Goal: Task Accomplishment & Management: Complete application form

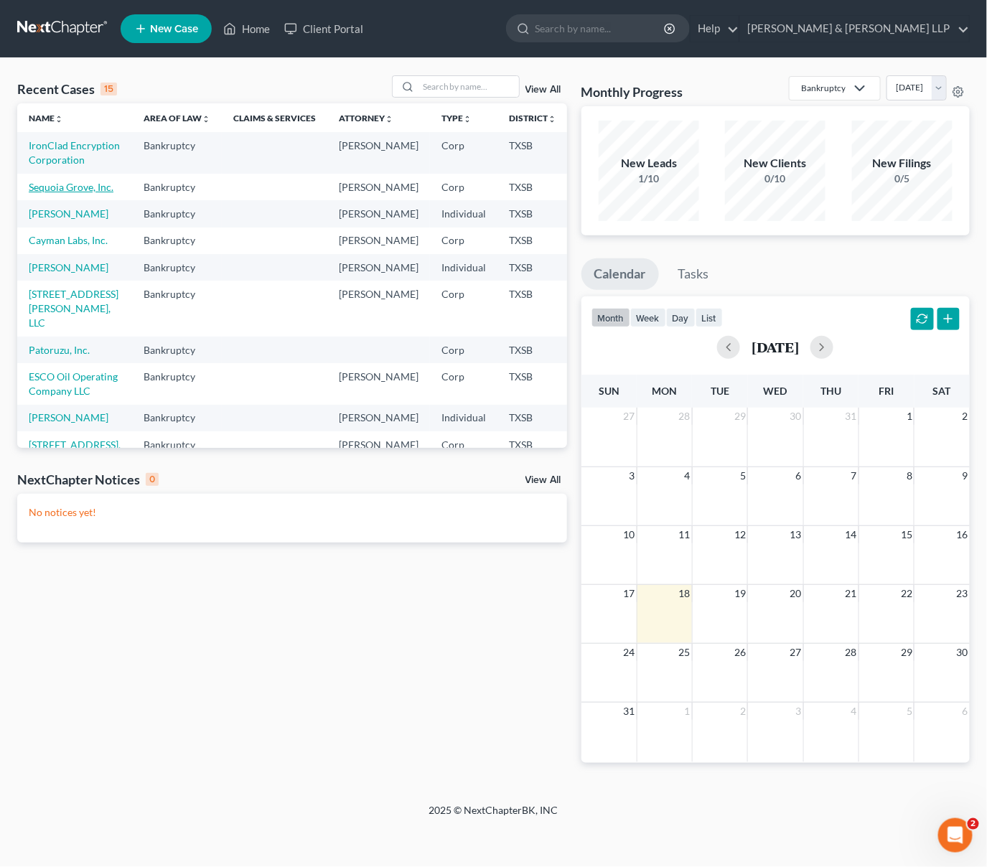
click at [53, 193] on link "Sequoia Grove, Inc." at bounding box center [71, 187] width 85 height 12
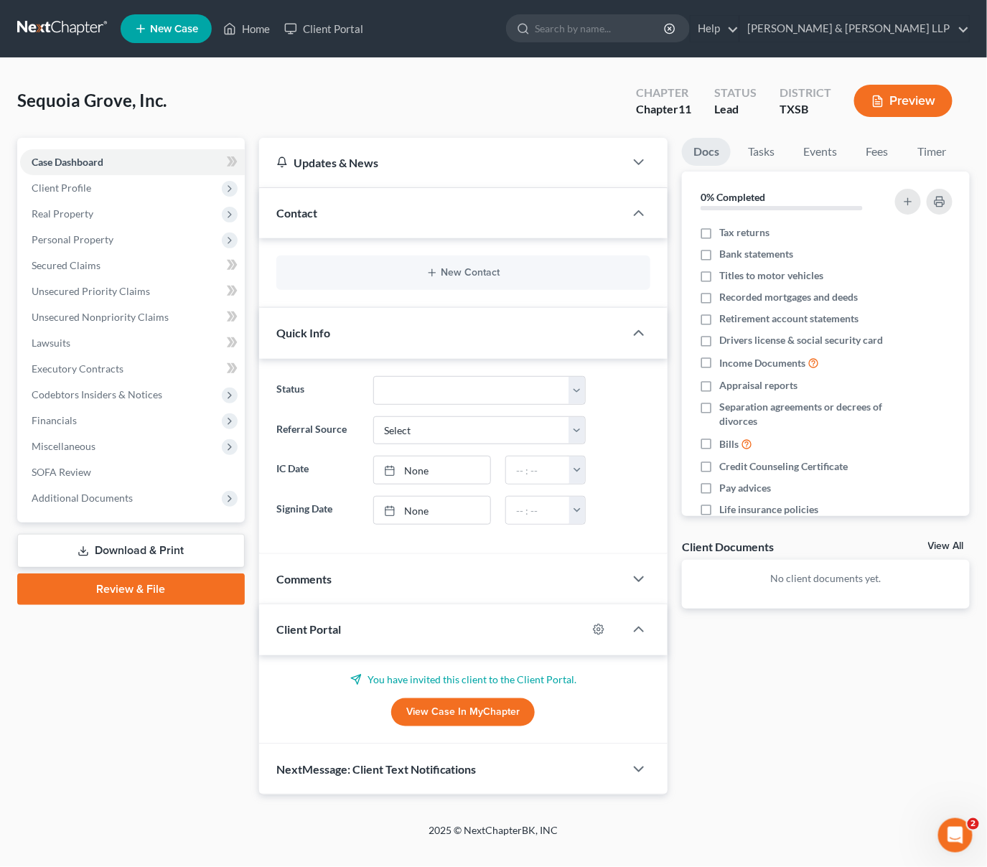
click at [472, 710] on link "View Case in MyChapter" at bounding box center [463, 712] width 144 height 29
click at [58, 189] on span "Client Profile" at bounding box center [62, 188] width 60 height 12
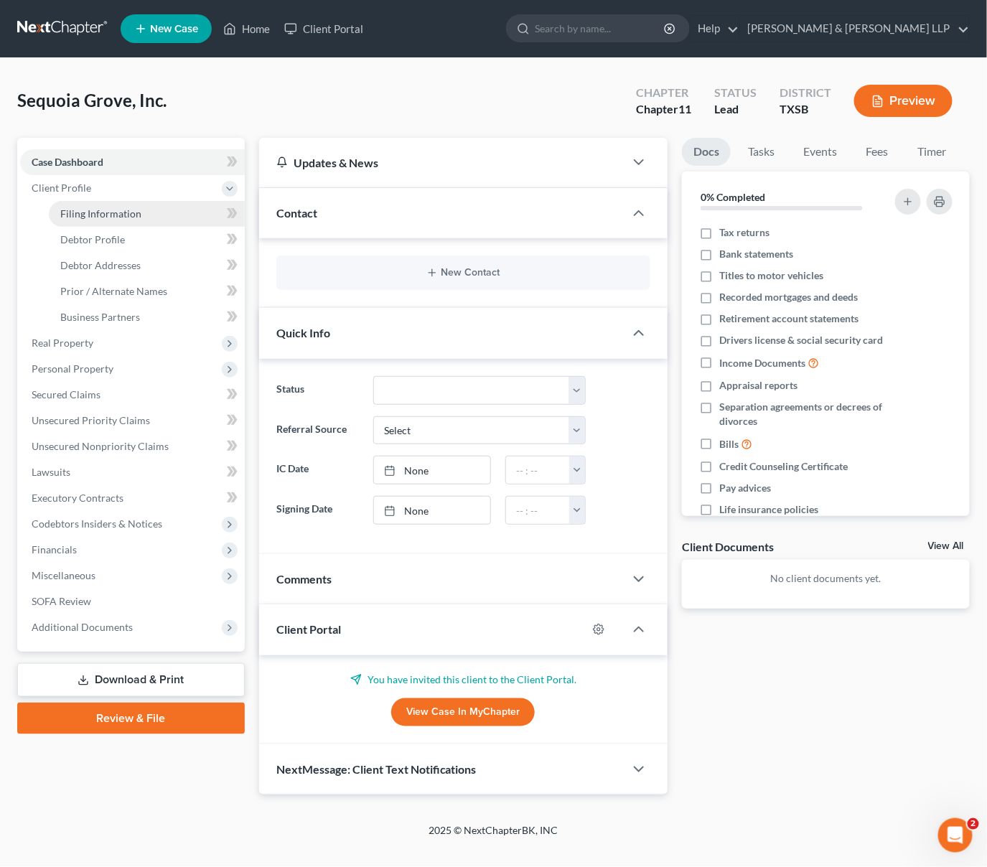
click at [111, 212] on span "Filing Information" at bounding box center [100, 213] width 81 height 12
select select "3"
select select "1"
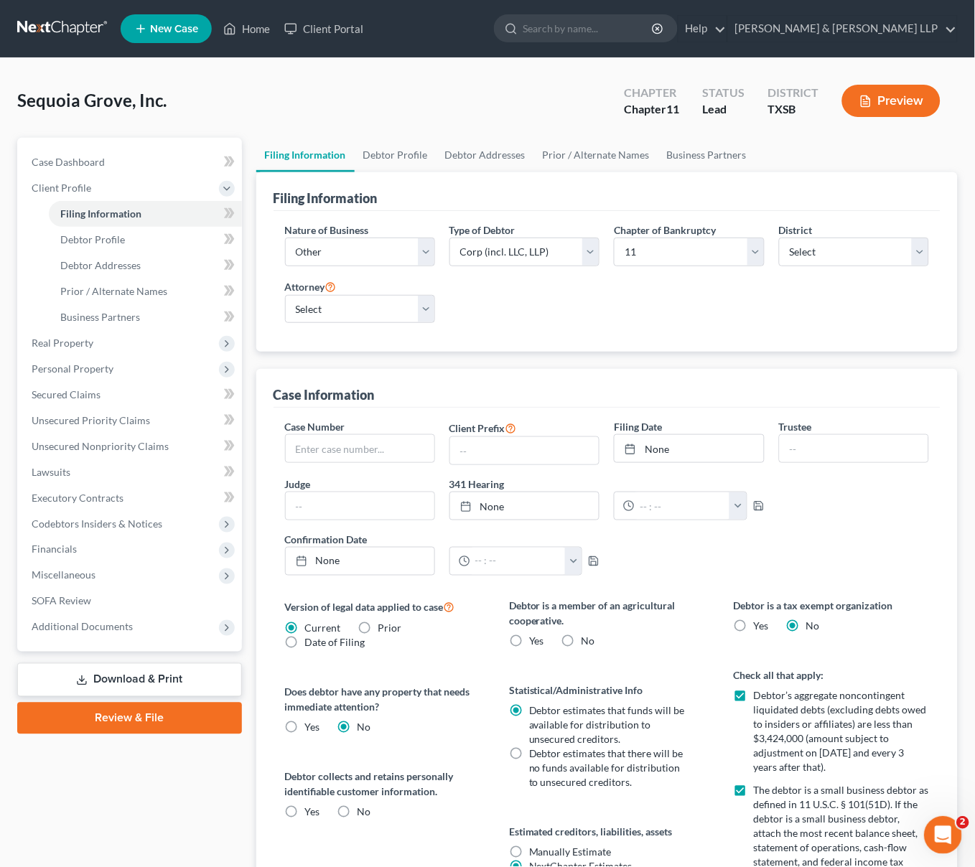
click at [933, 828] on icon "Open Intercom Messenger" at bounding box center [941, 833] width 24 height 24
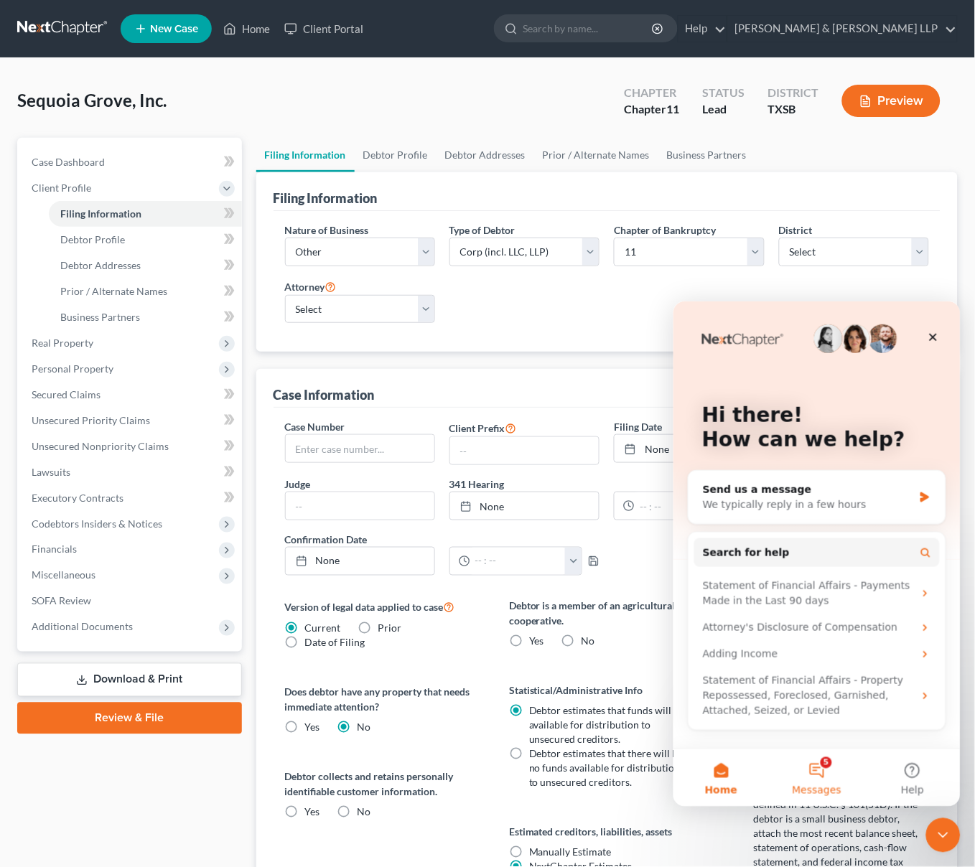
click at [818, 771] on button "5 Messages" at bounding box center [815, 777] width 95 height 57
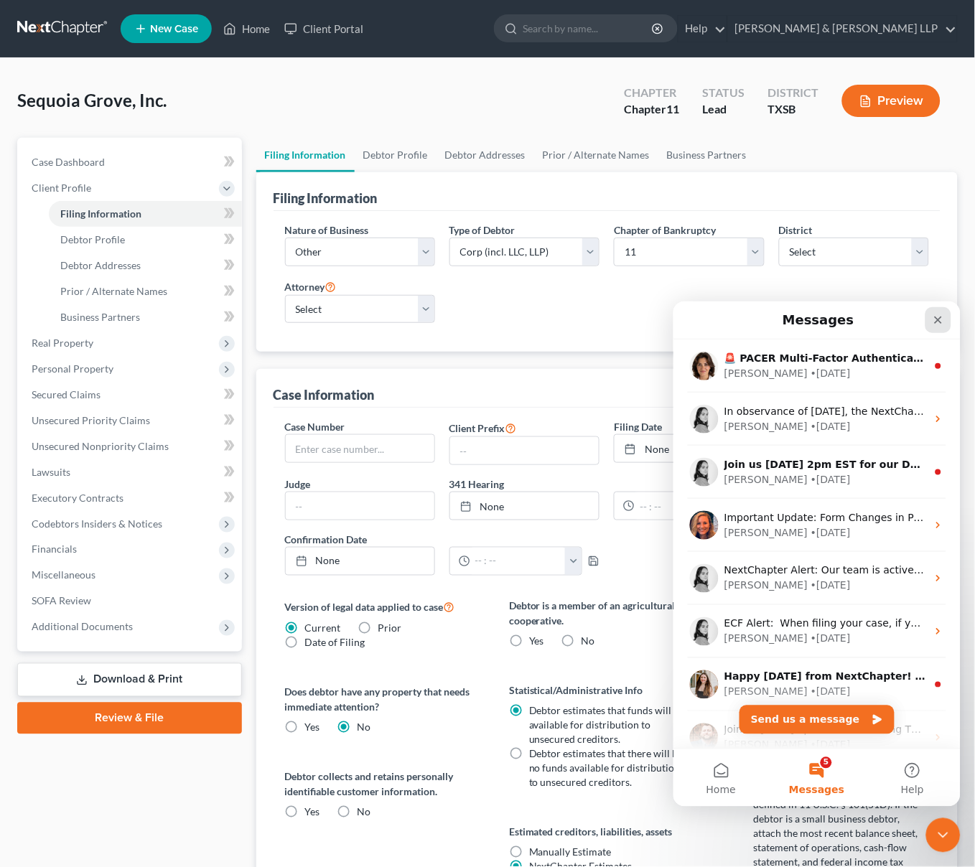
click at [937, 327] on div "Close" at bounding box center [938, 320] width 26 height 26
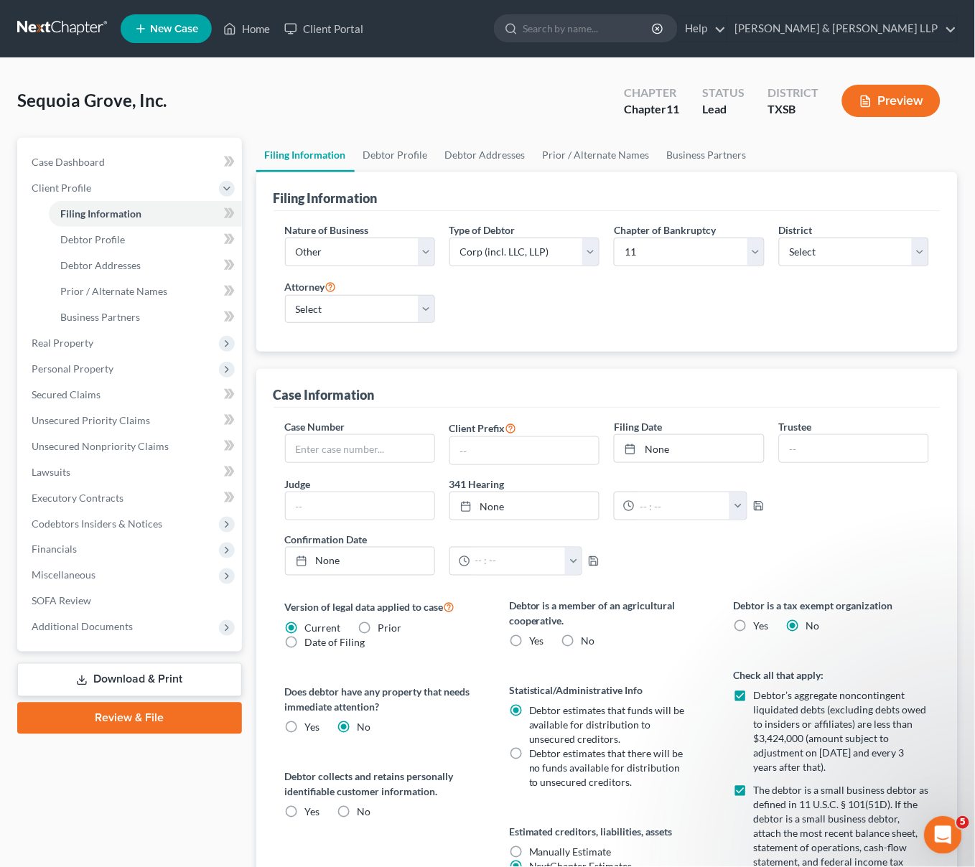
click at [935, 828] on icon "Open Intercom Messenger" at bounding box center [941, 833] width 24 height 24
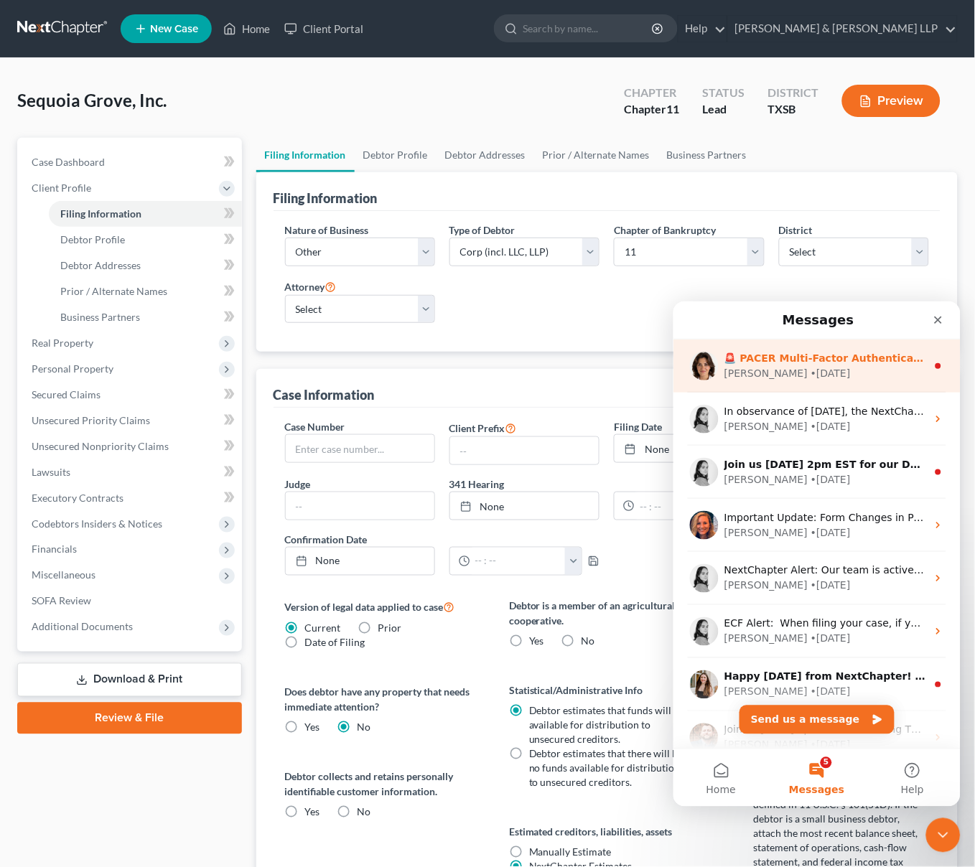
click at [910, 363] on div "🚨 PACER Multi-Factor Authentication Now Required 🚨 Starting [DATE], PACER requi…" at bounding box center [825, 357] width 202 height 15
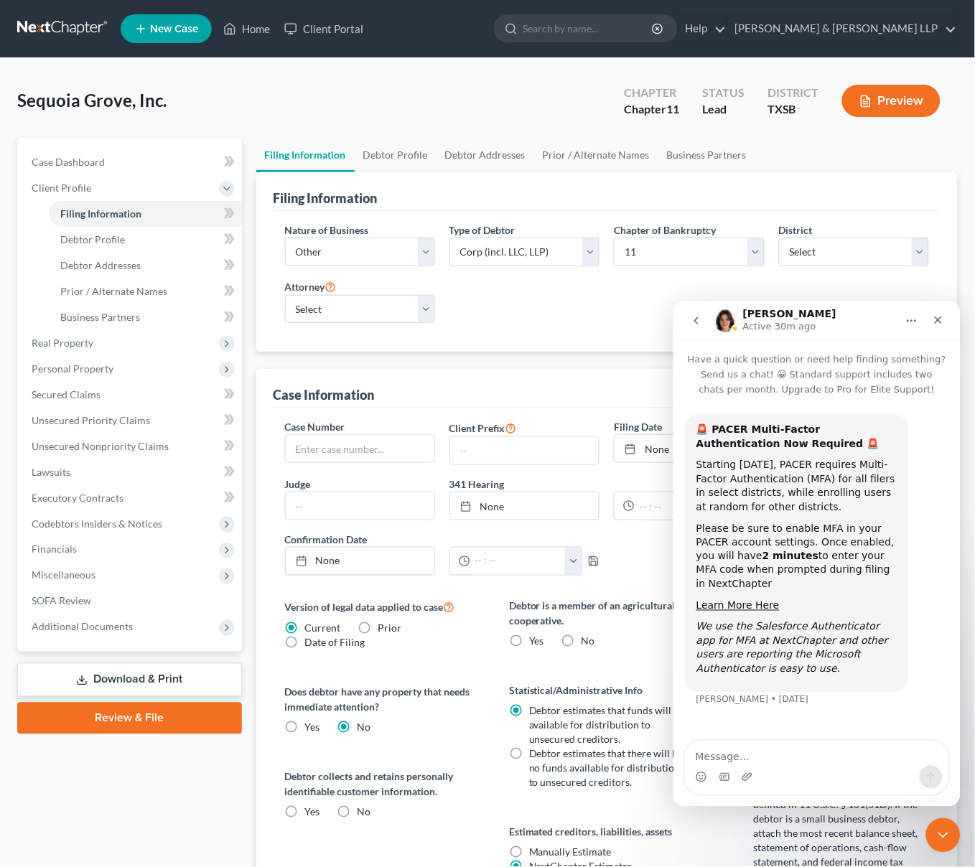
click at [698, 324] on icon "go back" at bounding box center [695, 319] width 11 height 11
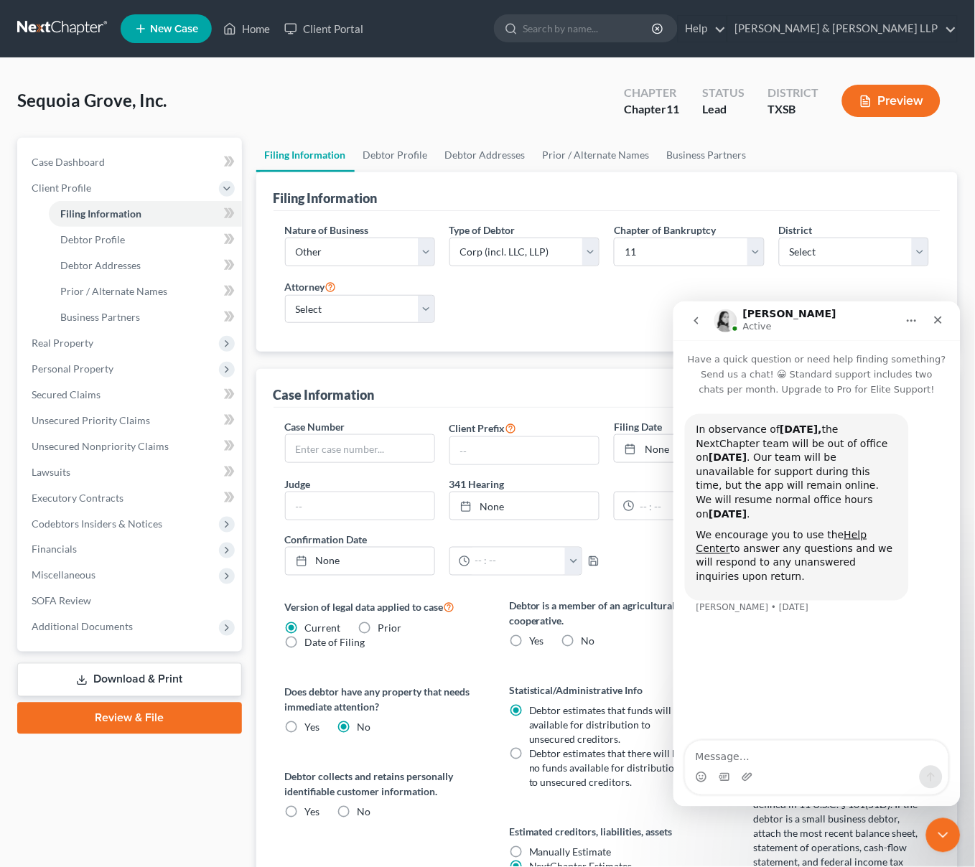
click at [700, 328] on button "go back" at bounding box center [695, 320] width 27 height 27
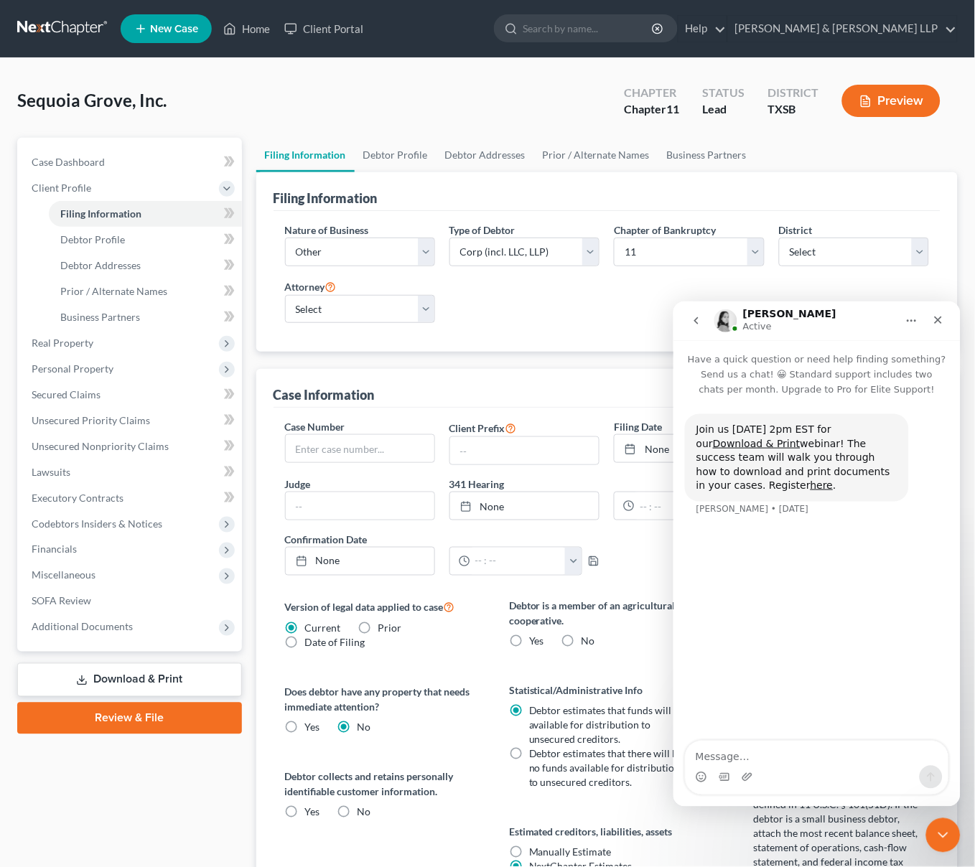
click at [699, 324] on icon "go back" at bounding box center [695, 319] width 11 height 11
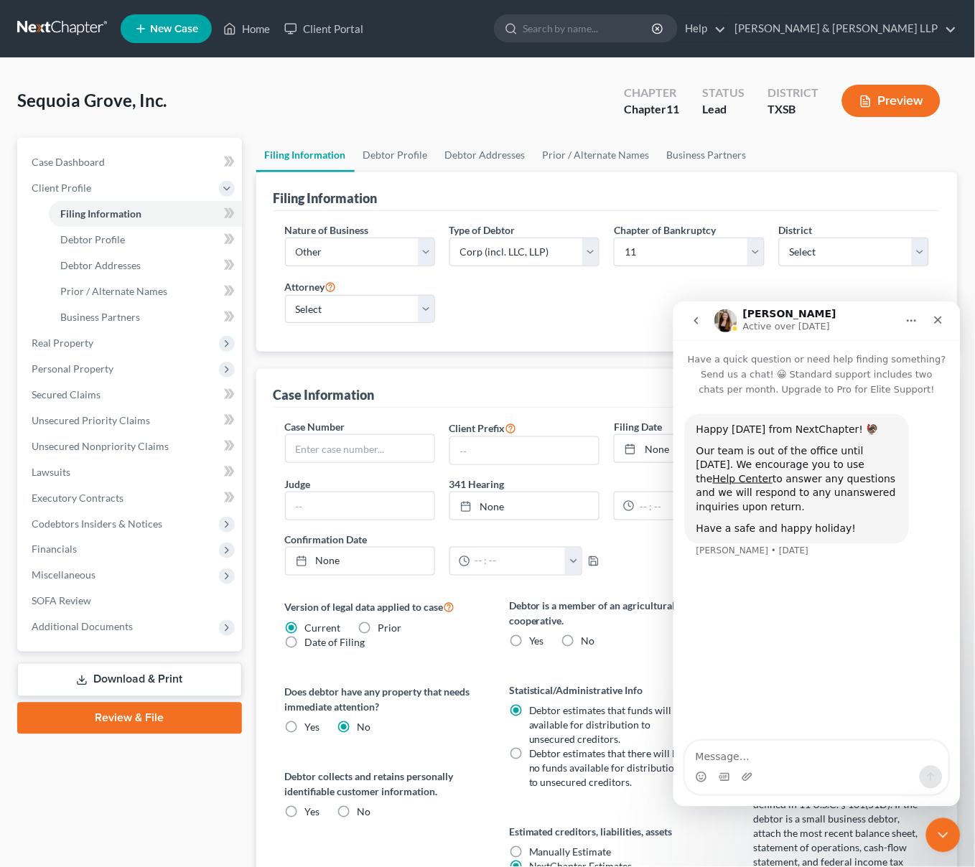
click at [698, 320] on icon "go back" at bounding box center [695, 319] width 11 height 11
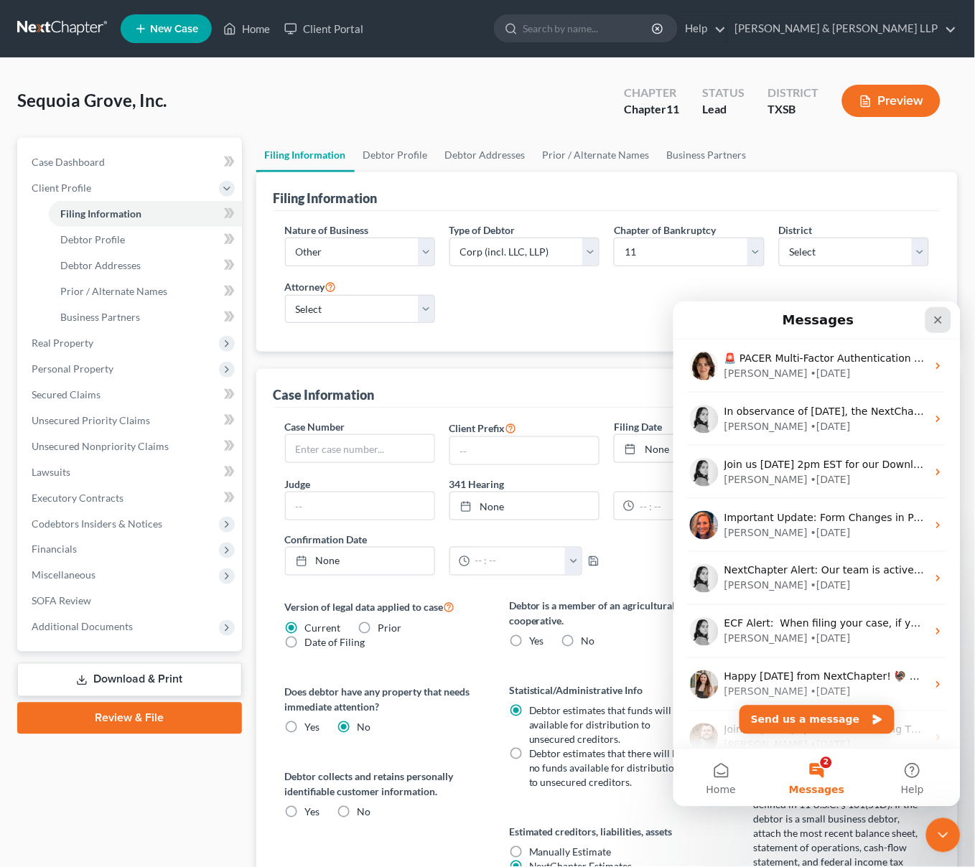
click at [935, 319] on icon "Close" at bounding box center [937, 319] width 11 height 11
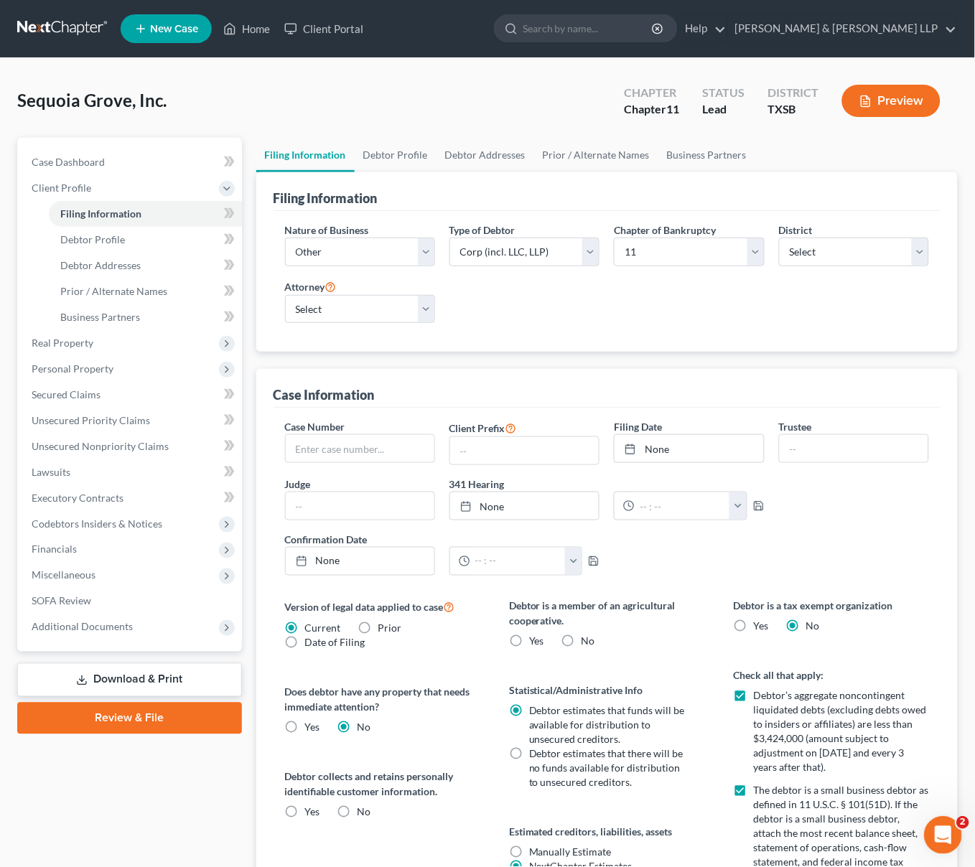
click at [943, 828] on icon "Open Intercom Messenger" at bounding box center [941, 833] width 24 height 24
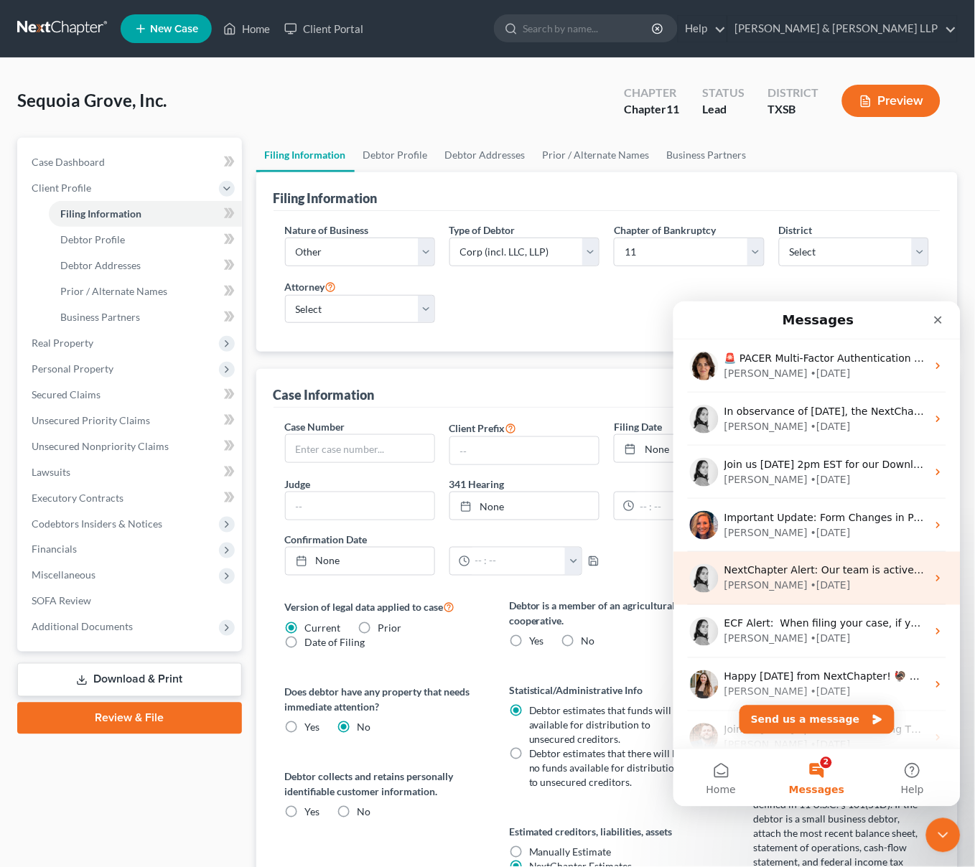
scroll to position [179, 0]
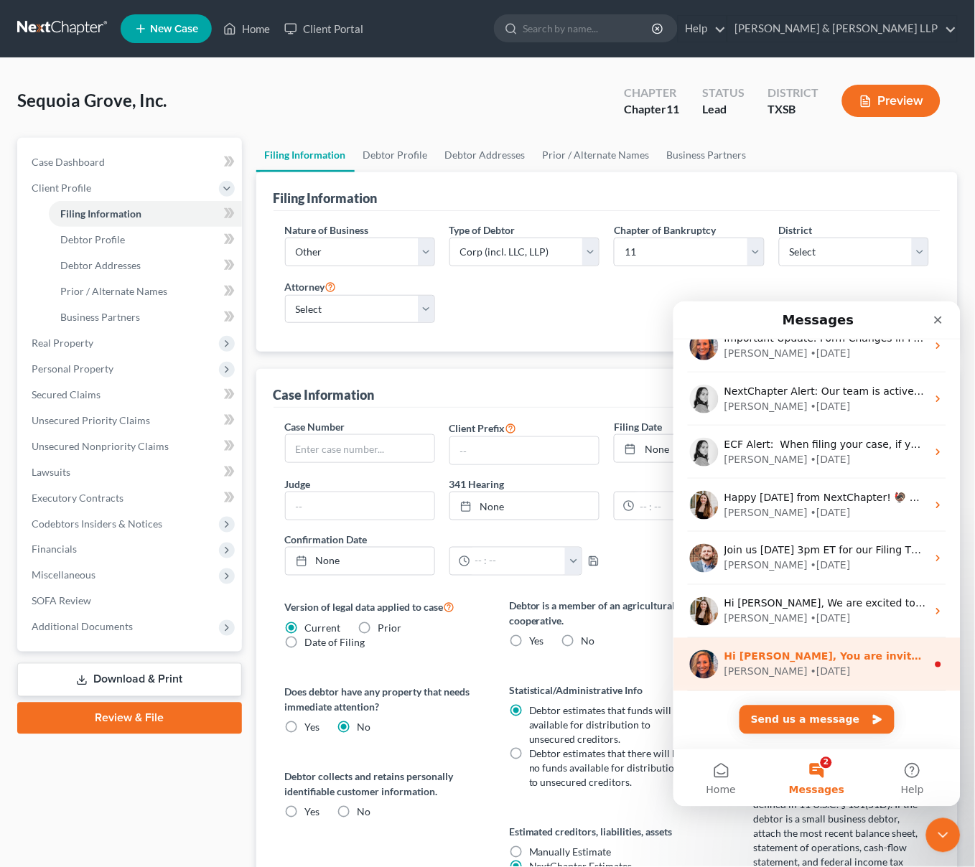
click at [821, 665] on div "[PERSON_NAME] • [DATE]" at bounding box center [825, 671] width 202 height 15
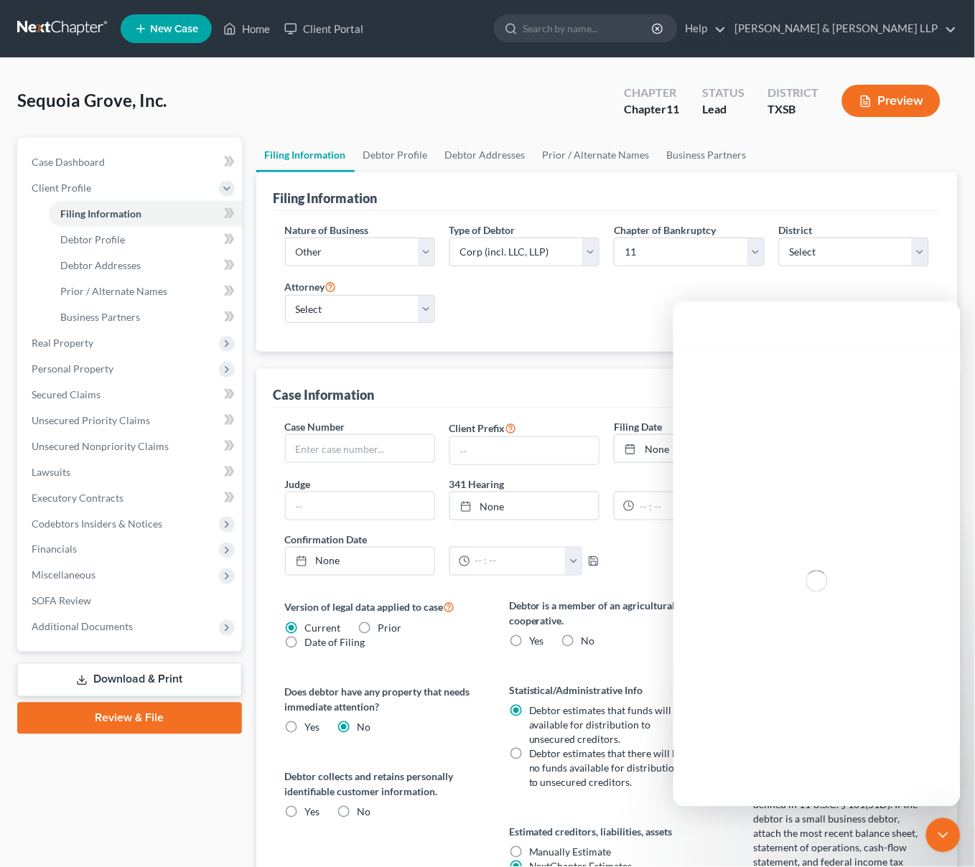
scroll to position [121, 0]
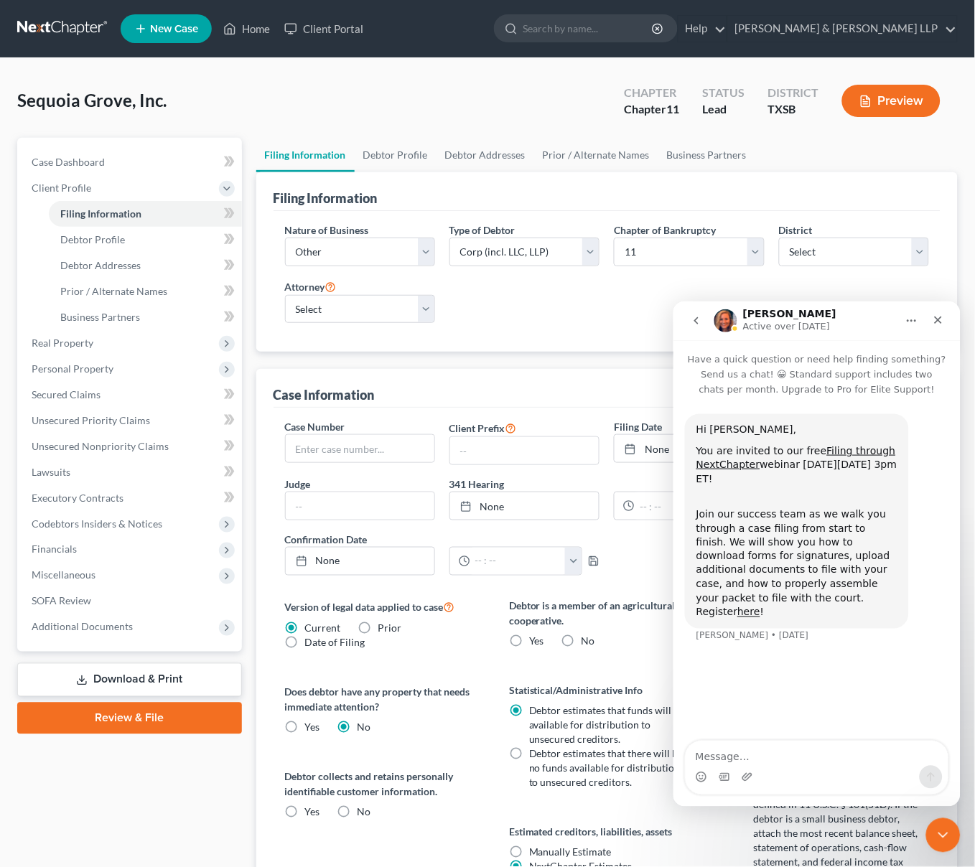
click at [698, 322] on icon "go back" at bounding box center [695, 319] width 11 height 11
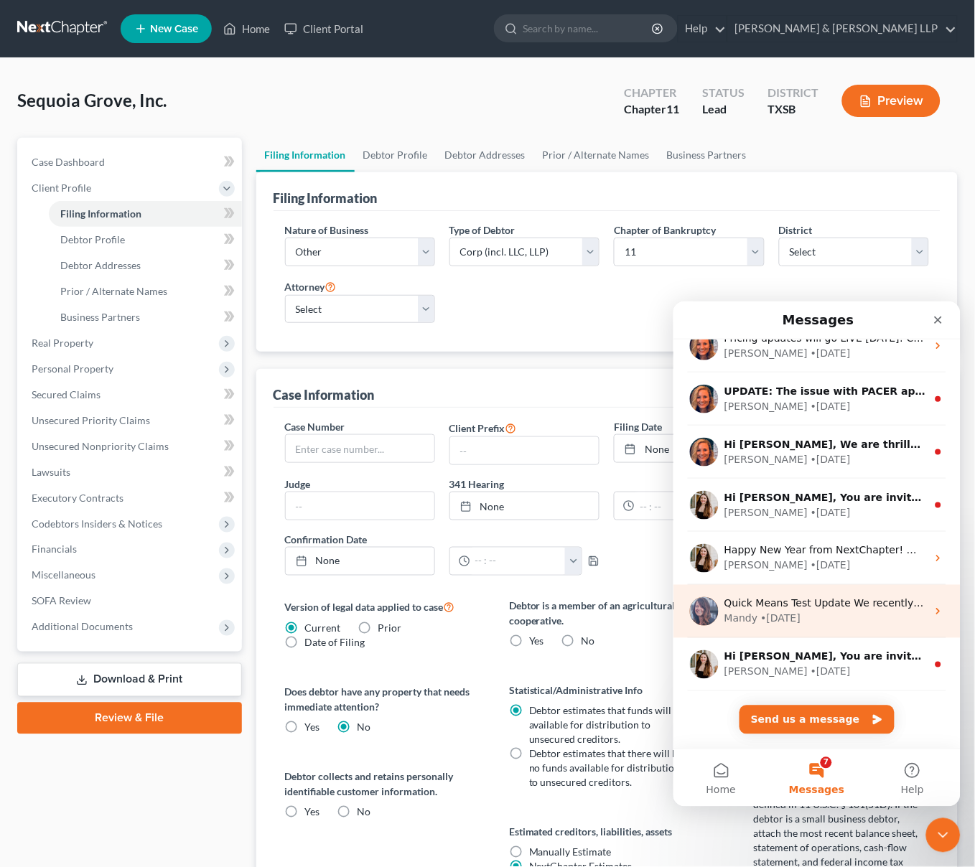
scroll to position [0, 0]
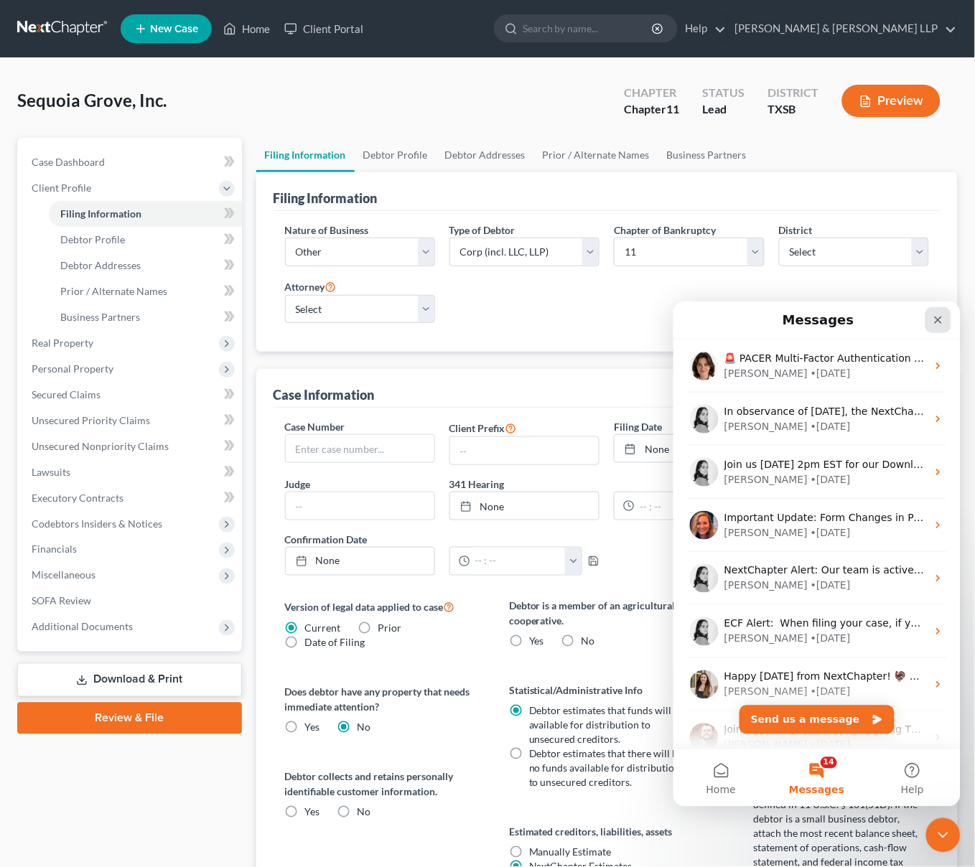
click at [930, 329] on div "Close" at bounding box center [938, 320] width 26 height 26
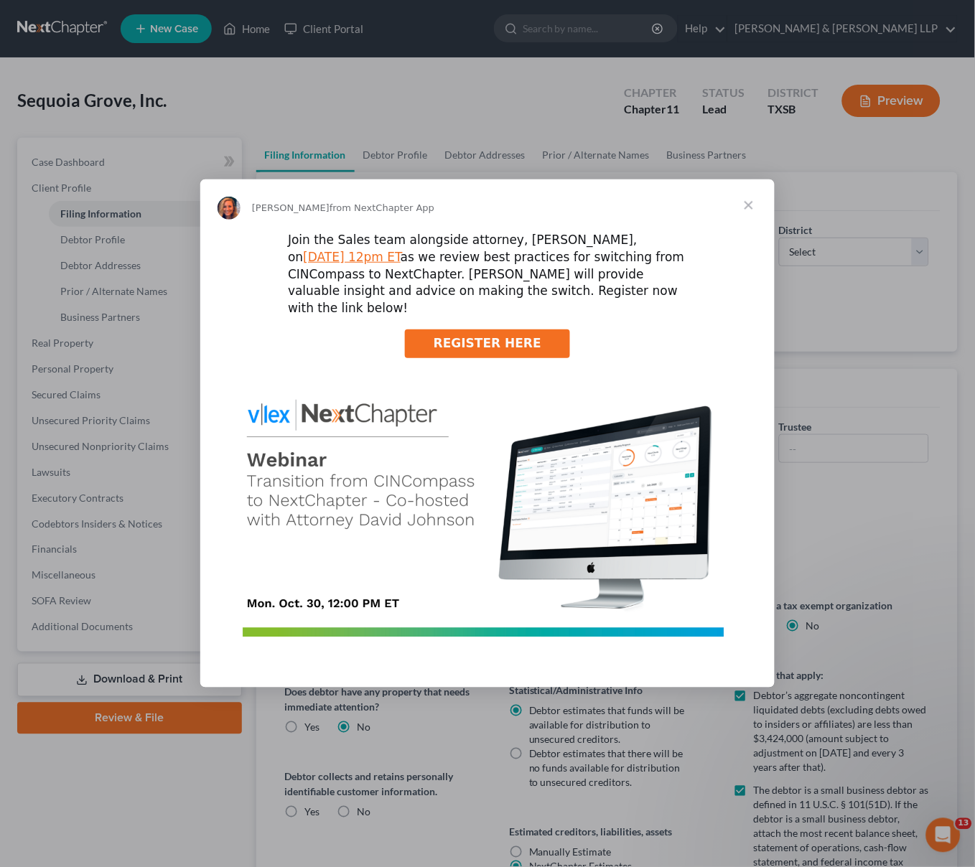
click at [751, 214] on span "Close" at bounding box center [749, 205] width 52 height 52
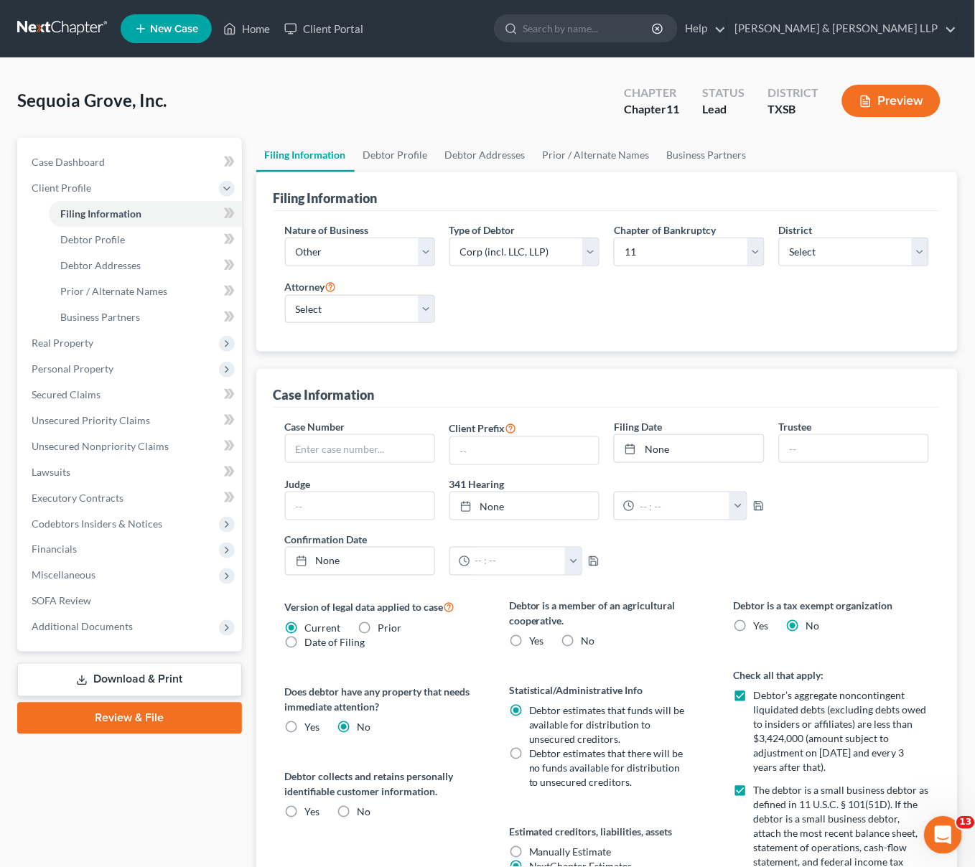
click at [942, 836] on icon "Open Intercom Messenger" at bounding box center [941, 833] width 24 height 24
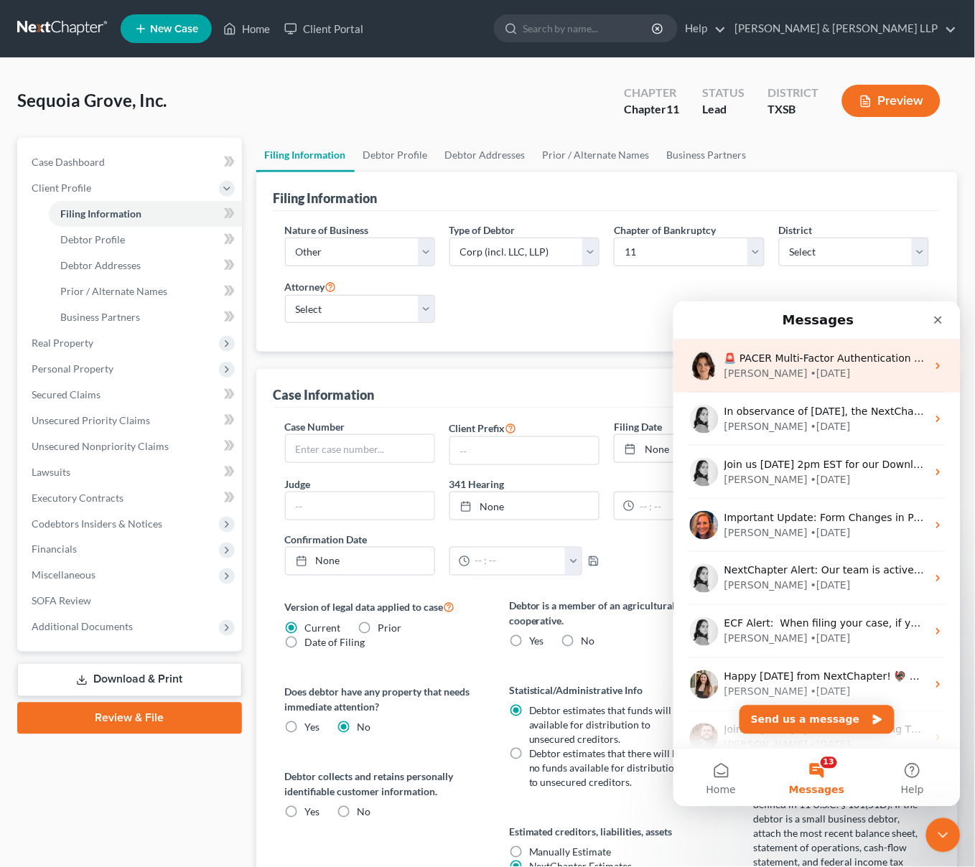
click at [907, 365] on div "[PERSON_NAME] • [DATE]" at bounding box center [825, 372] width 202 height 15
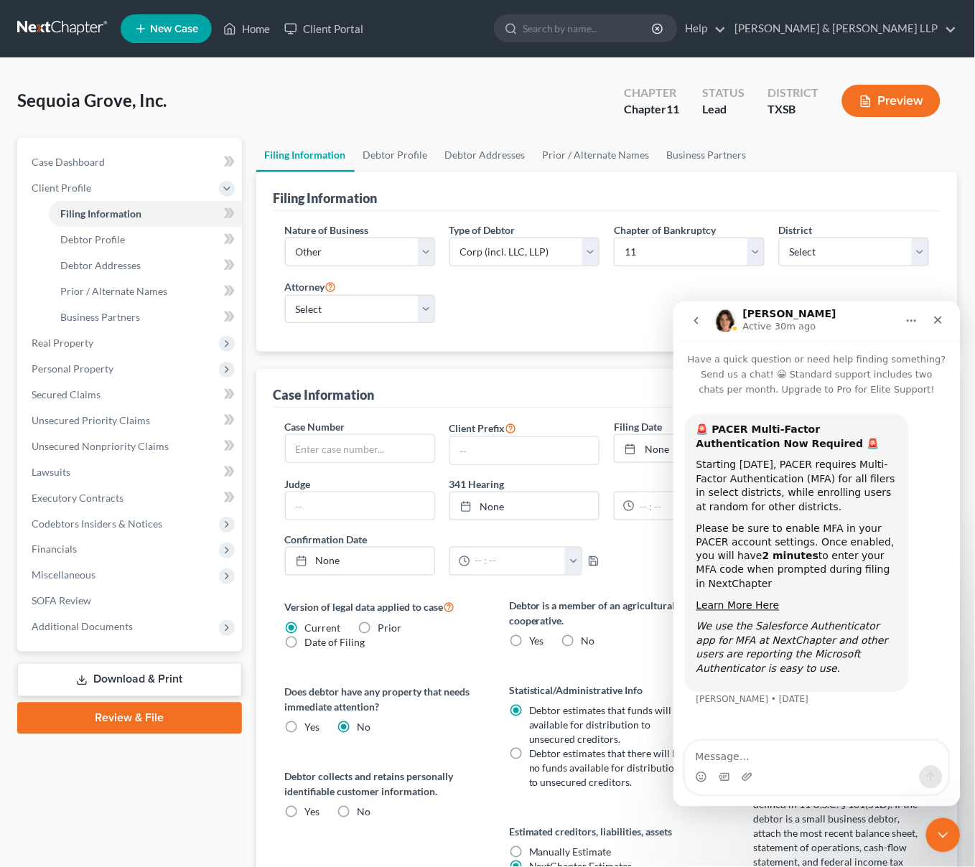
scroll to position [484, 0]
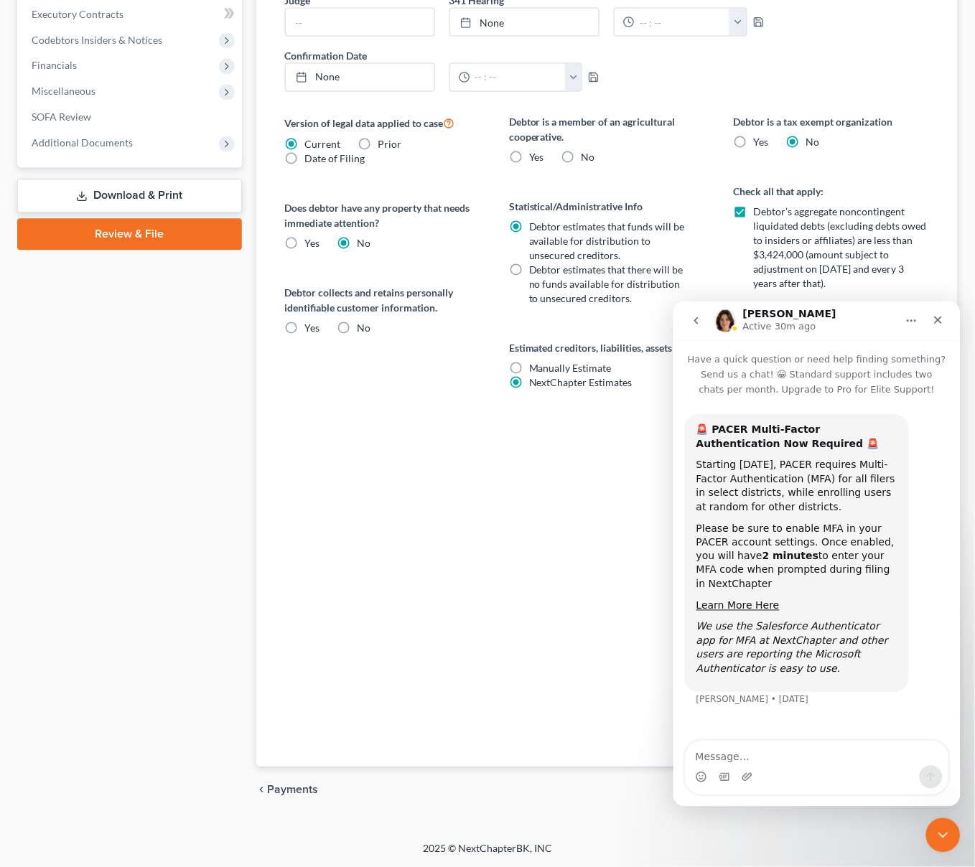
click at [917, 322] on button "Home" at bounding box center [910, 320] width 27 height 27
click at [889, 322] on div "[PERSON_NAME] Active 30m ago" at bounding box center [805, 320] width 182 height 25
click at [943, 318] on icon "Close" at bounding box center [937, 319] width 11 height 11
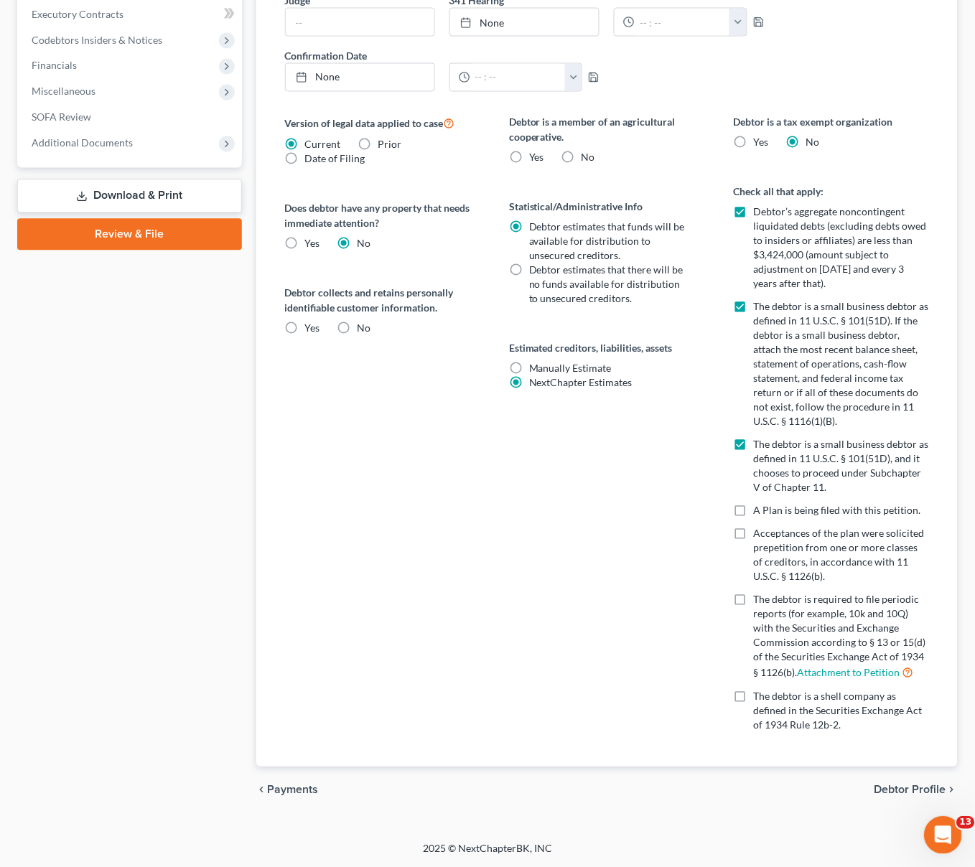
click at [944, 828] on icon "Open Intercom Messenger" at bounding box center [941, 833] width 24 height 24
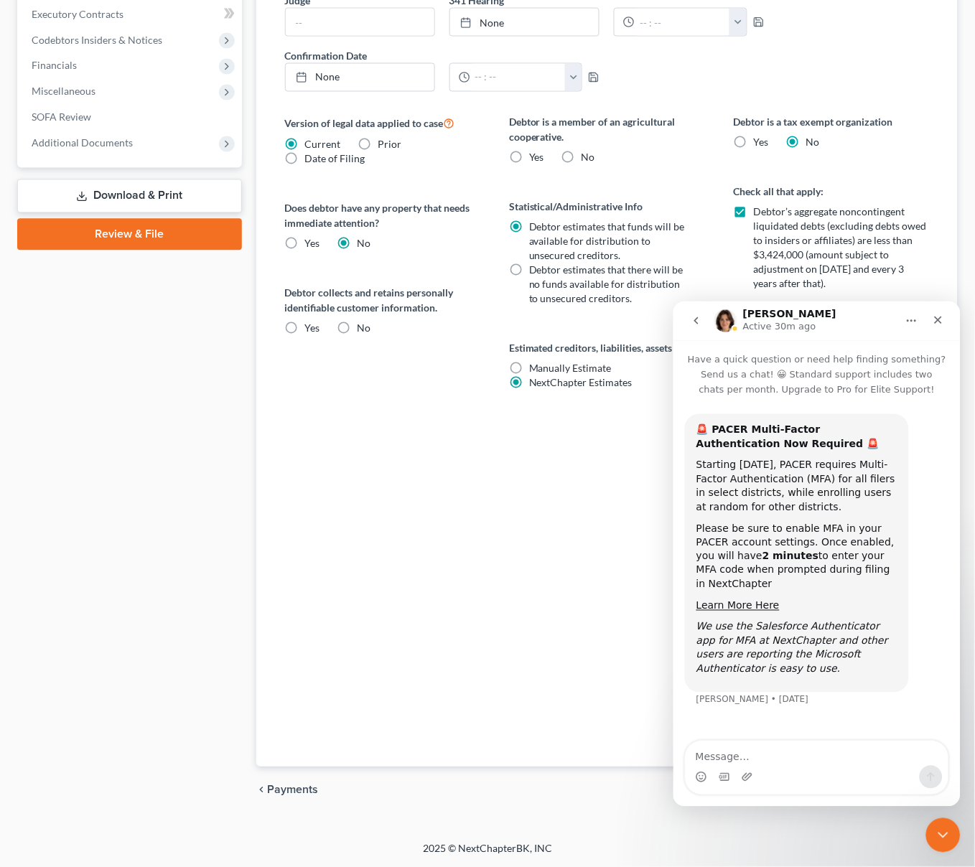
click at [703, 321] on button "go back" at bounding box center [695, 320] width 27 height 27
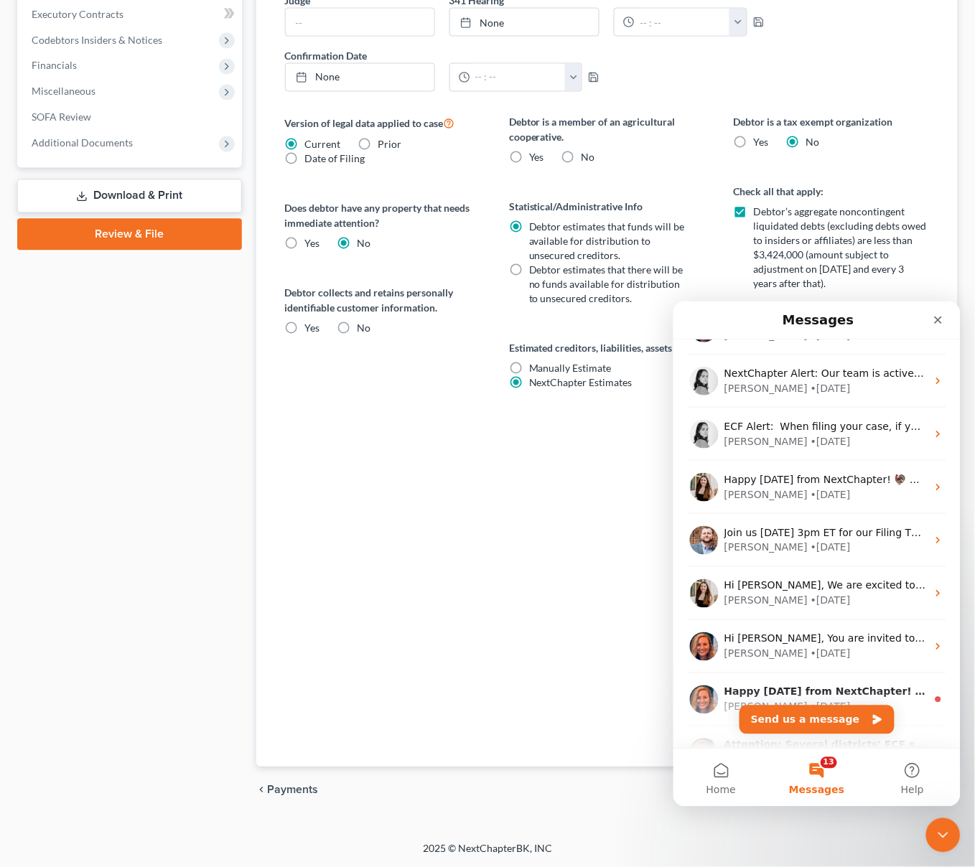
scroll to position [1242, 0]
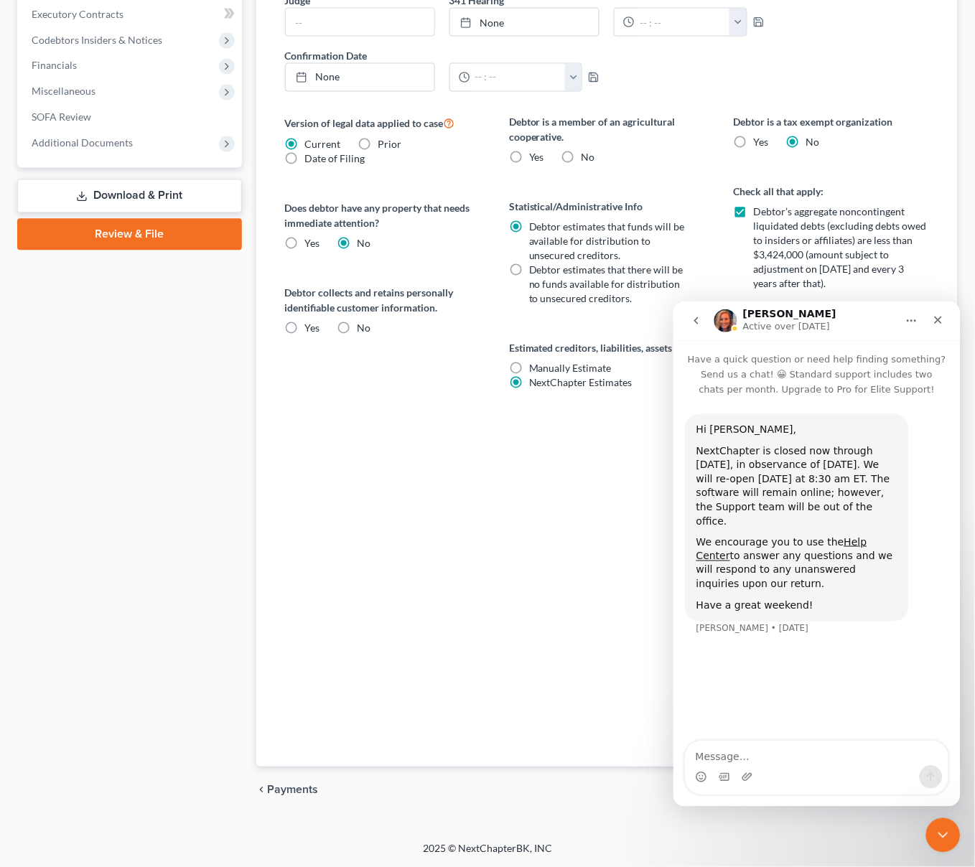
click at [910, 317] on icon "Home" at bounding box center [910, 319] width 11 height 11
click at [887, 358] on div "Expand window" at bounding box center [869, 356] width 102 height 15
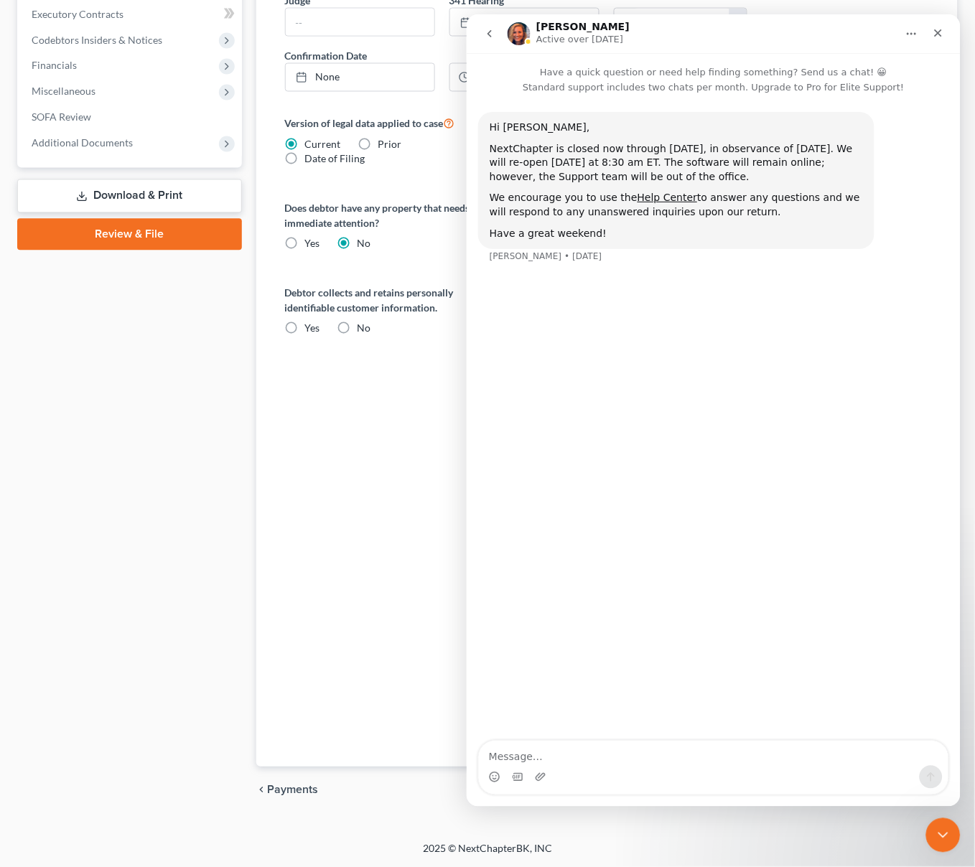
click at [908, 37] on icon "Home" at bounding box center [910, 32] width 11 height 11
click at [909, 33] on icon "Home" at bounding box center [910, 32] width 11 height 11
click at [919, 32] on button "Home" at bounding box center [910, 32] width 27 height 27
click at [886, 70] on div "Collapse window" at bounding box center [869, 69] width 102 height 15
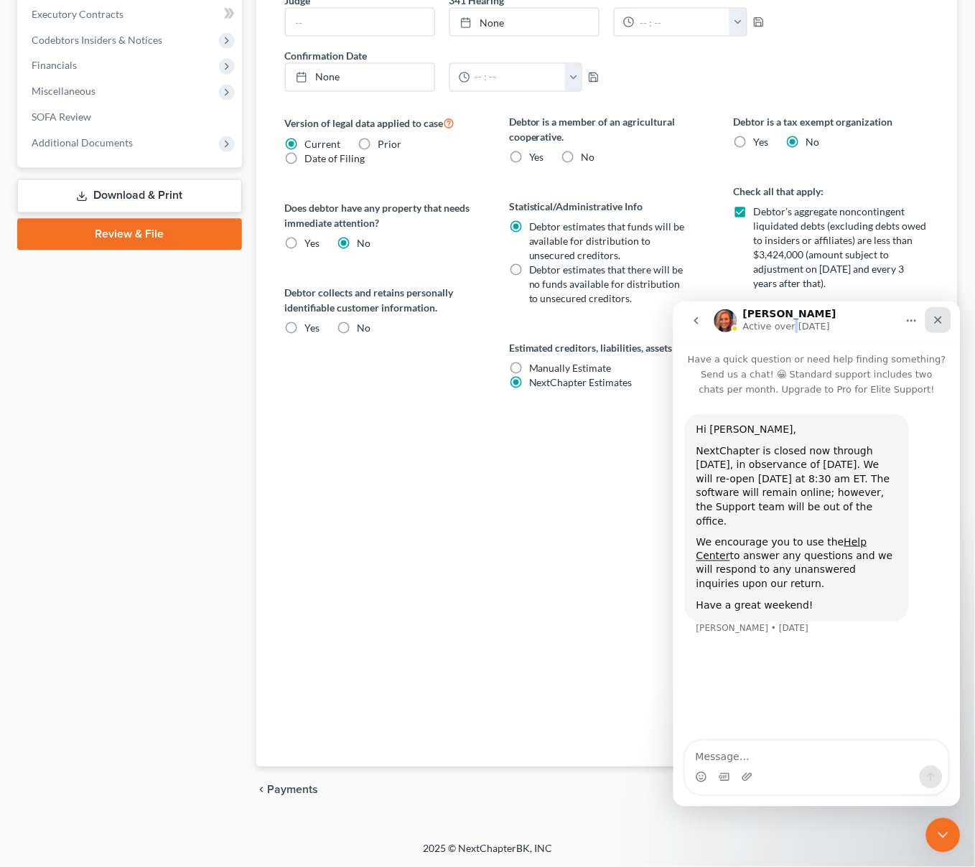
click at [932, 324] on icon "Close" at bounding box center [937, 319] width 11 height 11
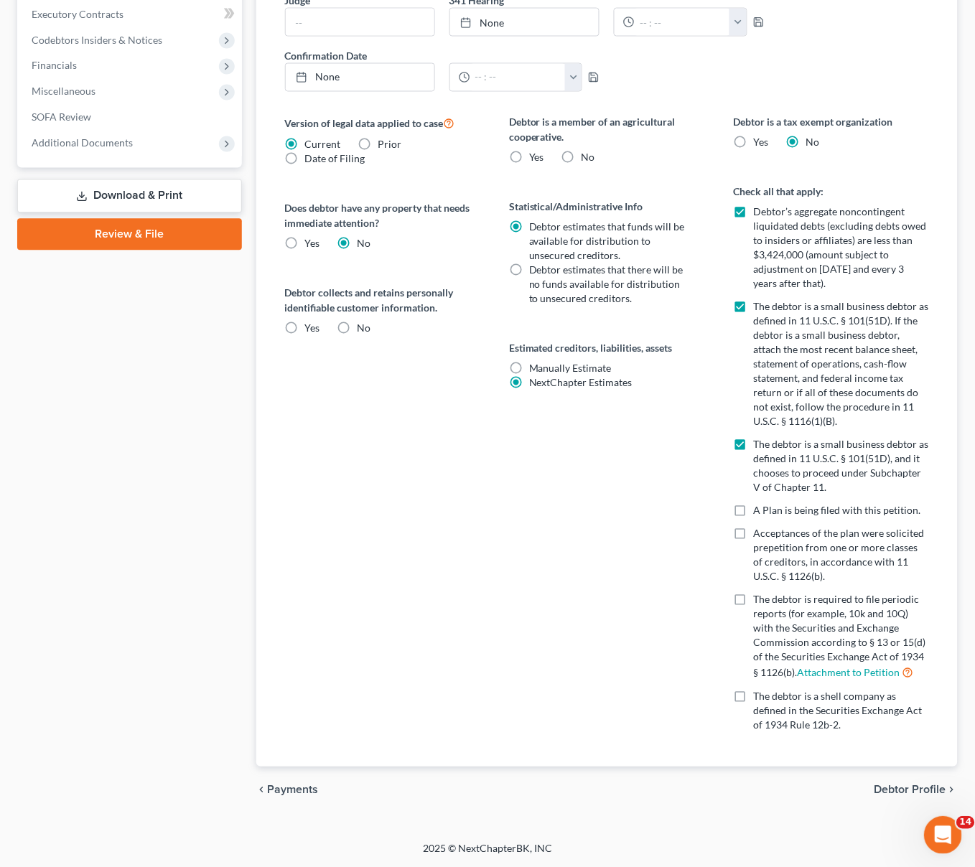
click at [937, 832] on icon "Open Intercom Messenger" at bounding box center [941, 833] width 24 height 24
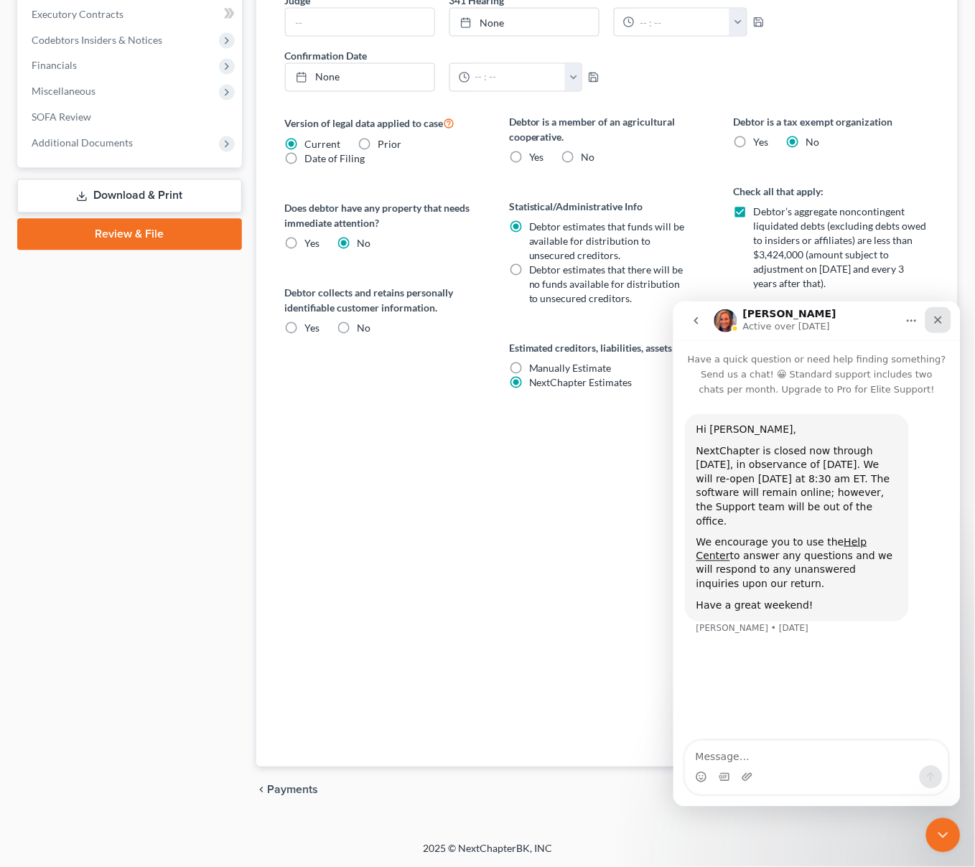
click at [935, 320] on icon "Close" at bounding box center [938, 320] width 8 height 8
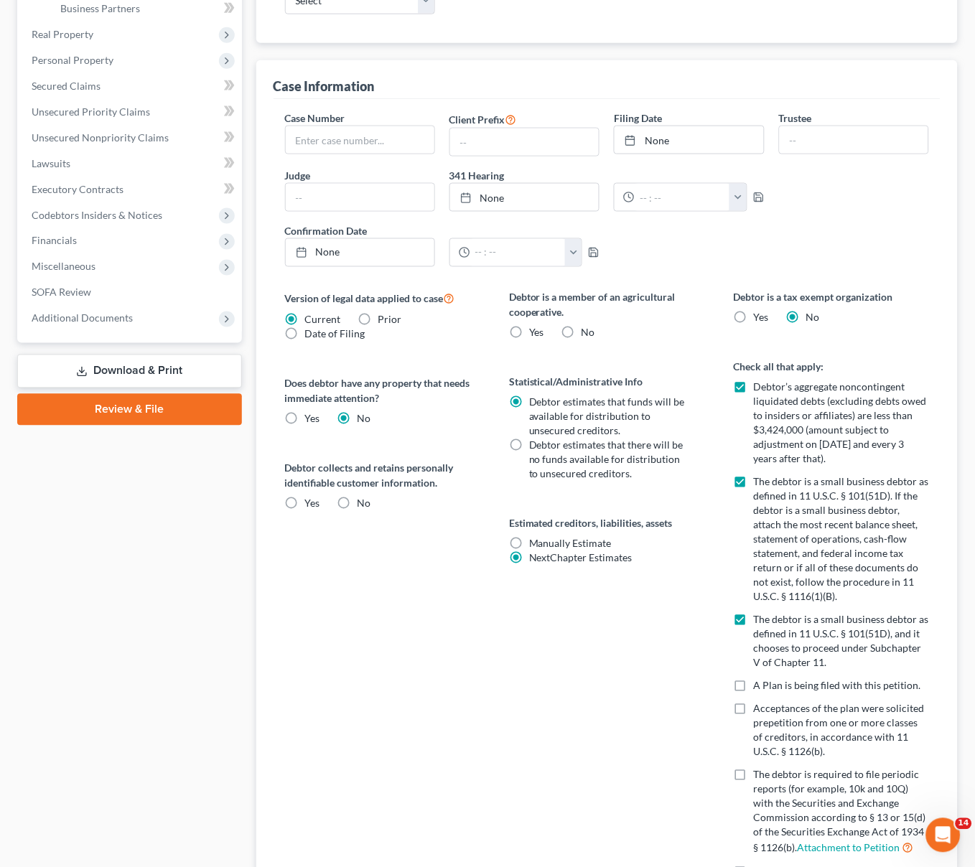
scroll to position [0, 0]
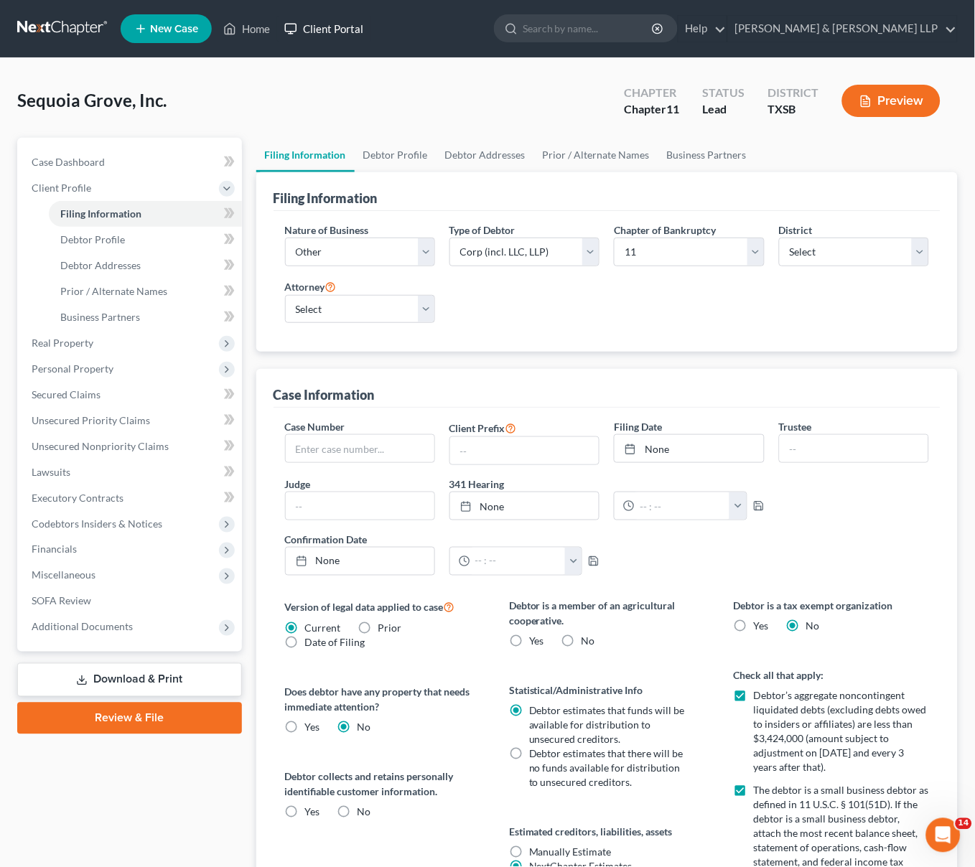
click at [356, 32] on link "Client Portal" at bounding box center [323, 29] width 93 height 26
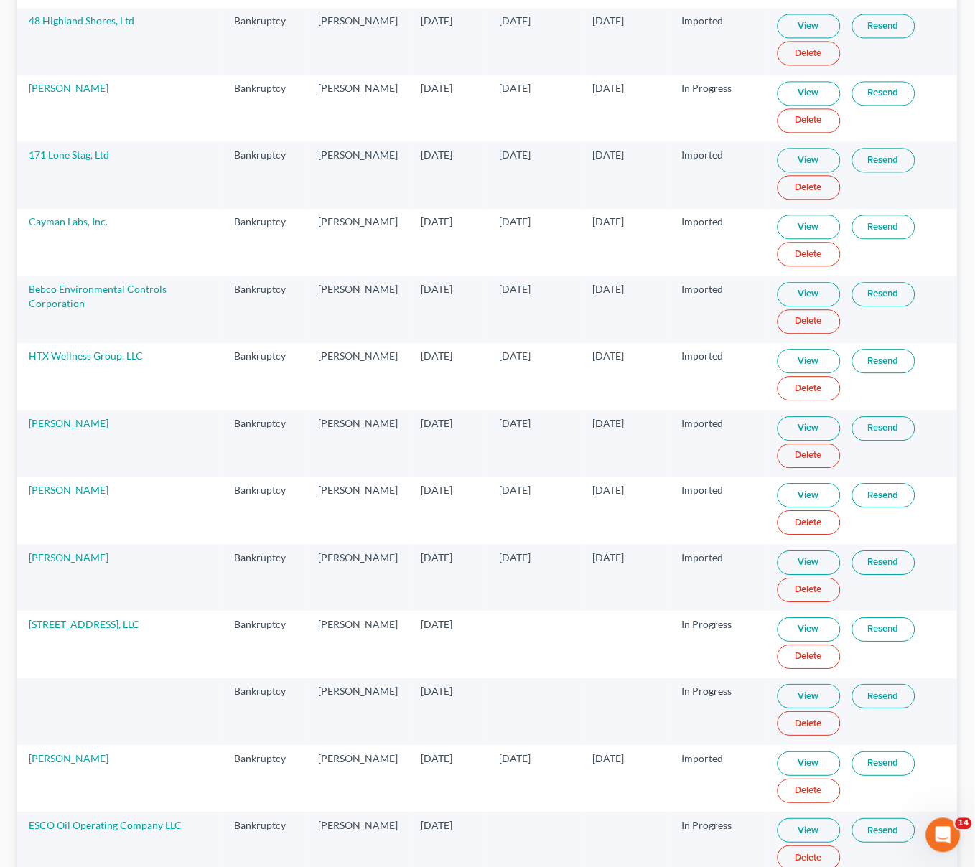
scroll to position [2901, 0]
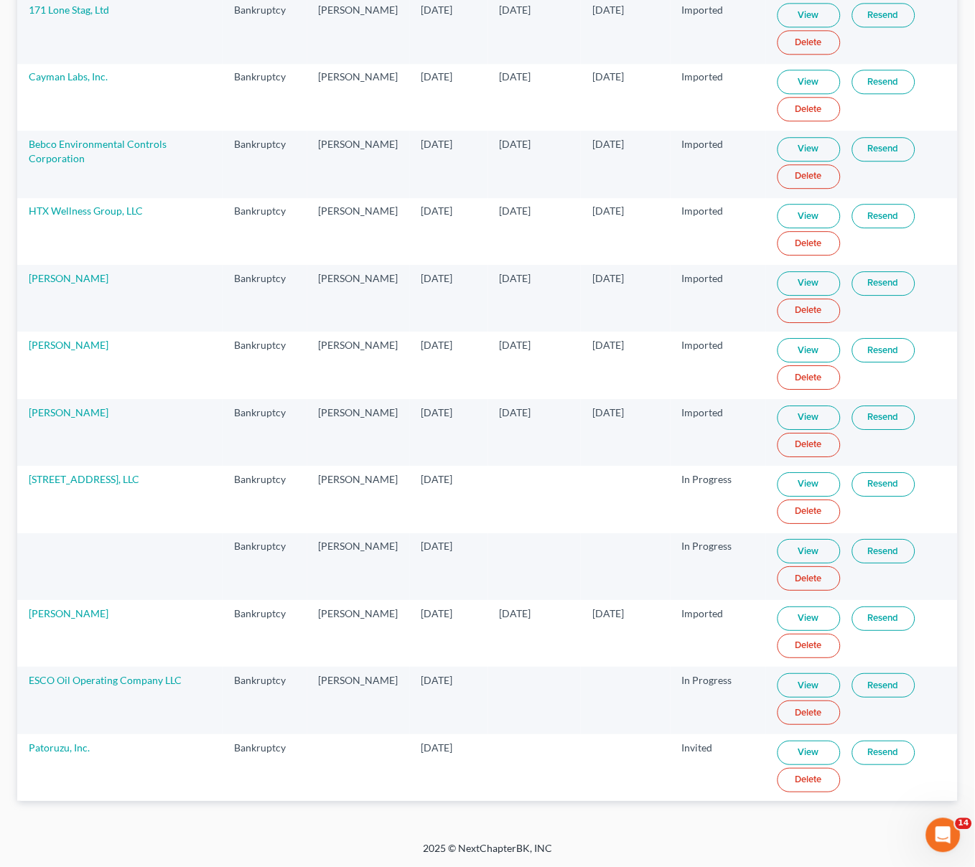
click at [782, 553] on link "View" at bounding box center [808, 551] width 63 height 24
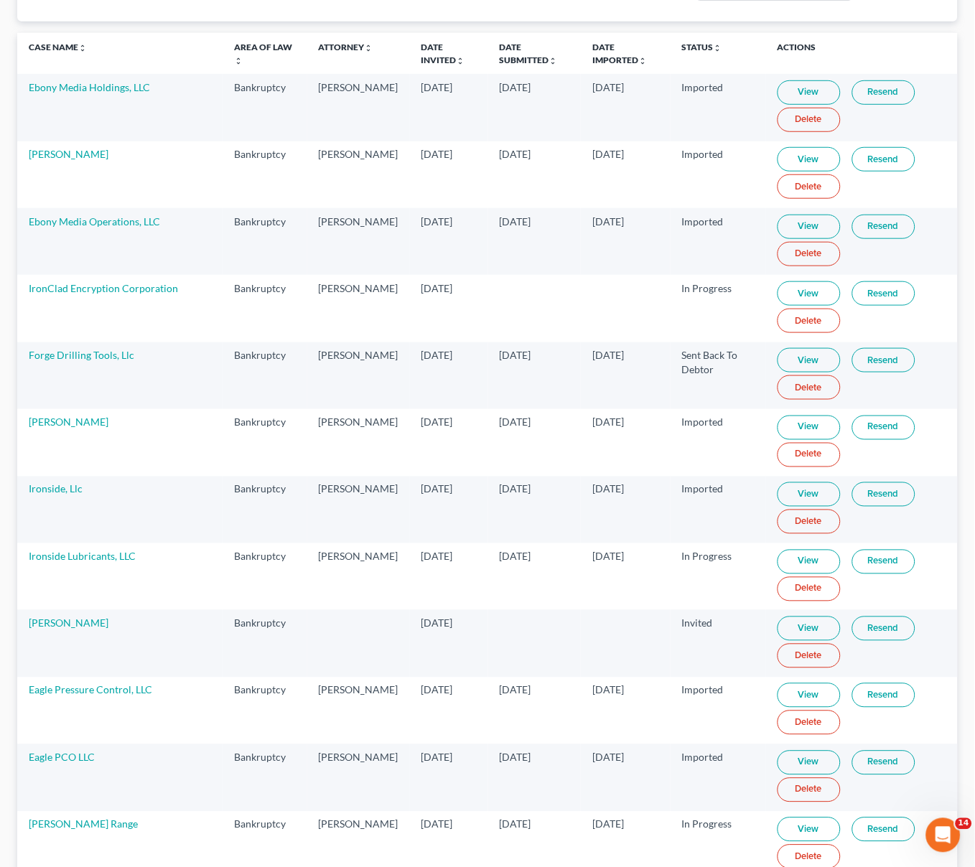
scroll to position [0, 0]
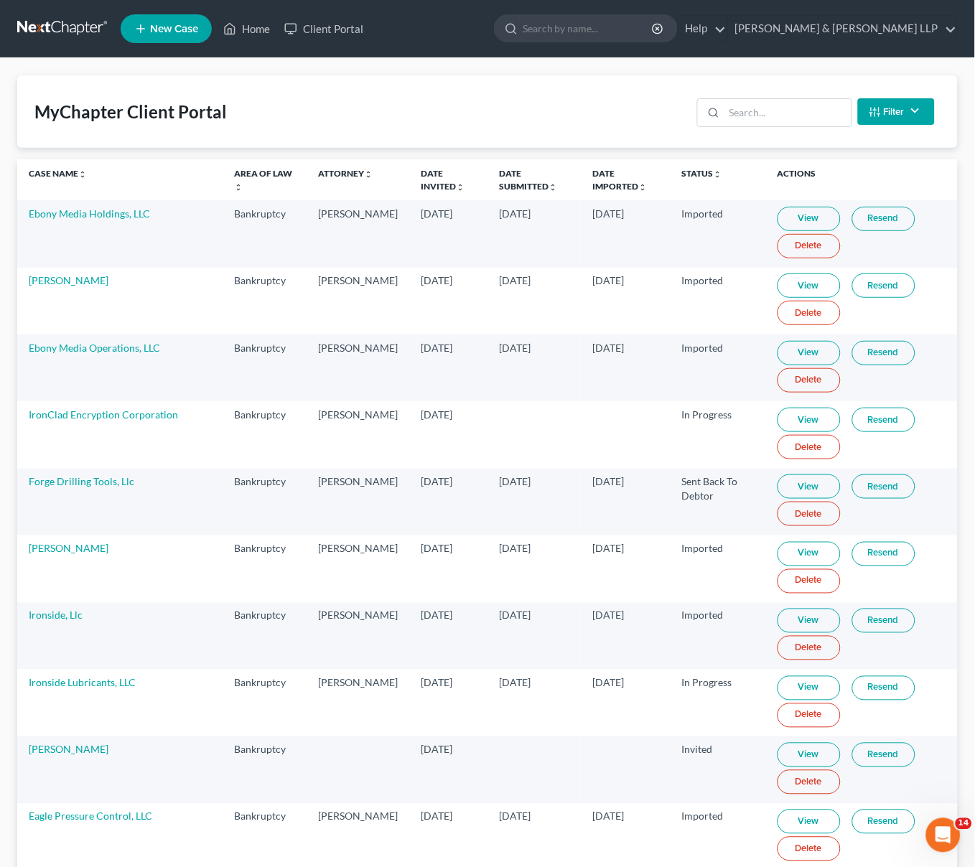
click at [72, 179] on th "Case Name unfold_more expand_more expand_less" at bounding box center [119, 179] width 205 height 41
click at [80, 172] on icon "unfold_more" at bounding box center [82, 174] width 9 height 9
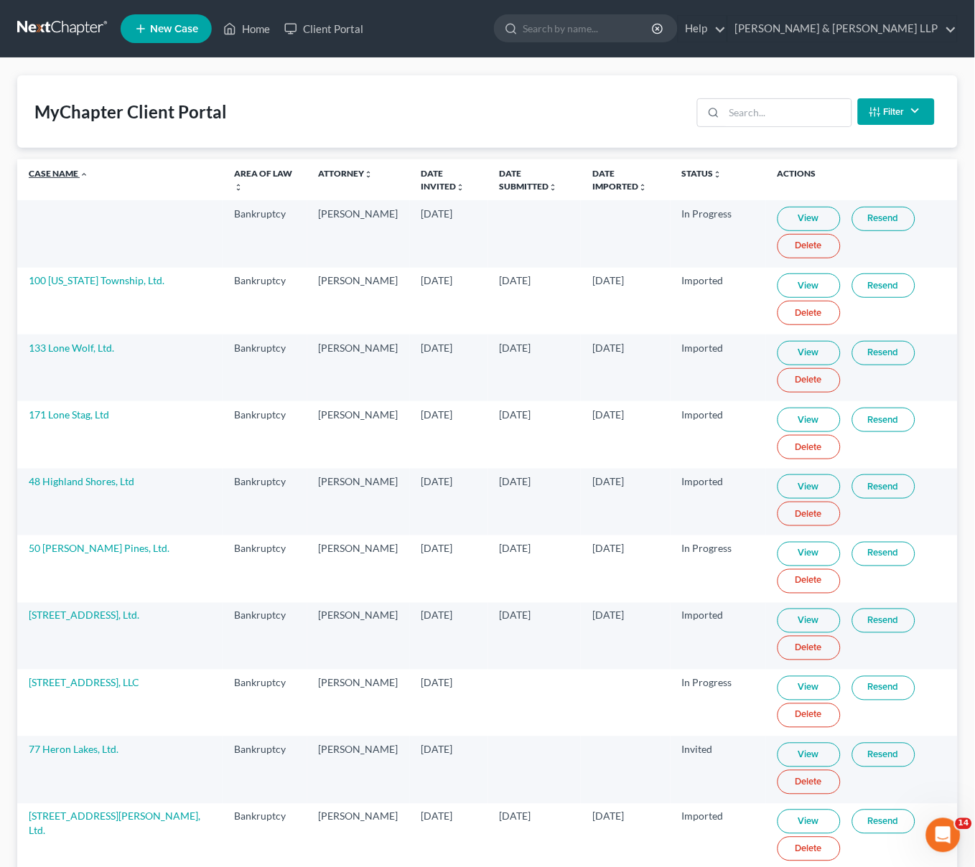
click at [85, 176] on icon "expand_less" at bounding box center [84, 174] width 9 height 9
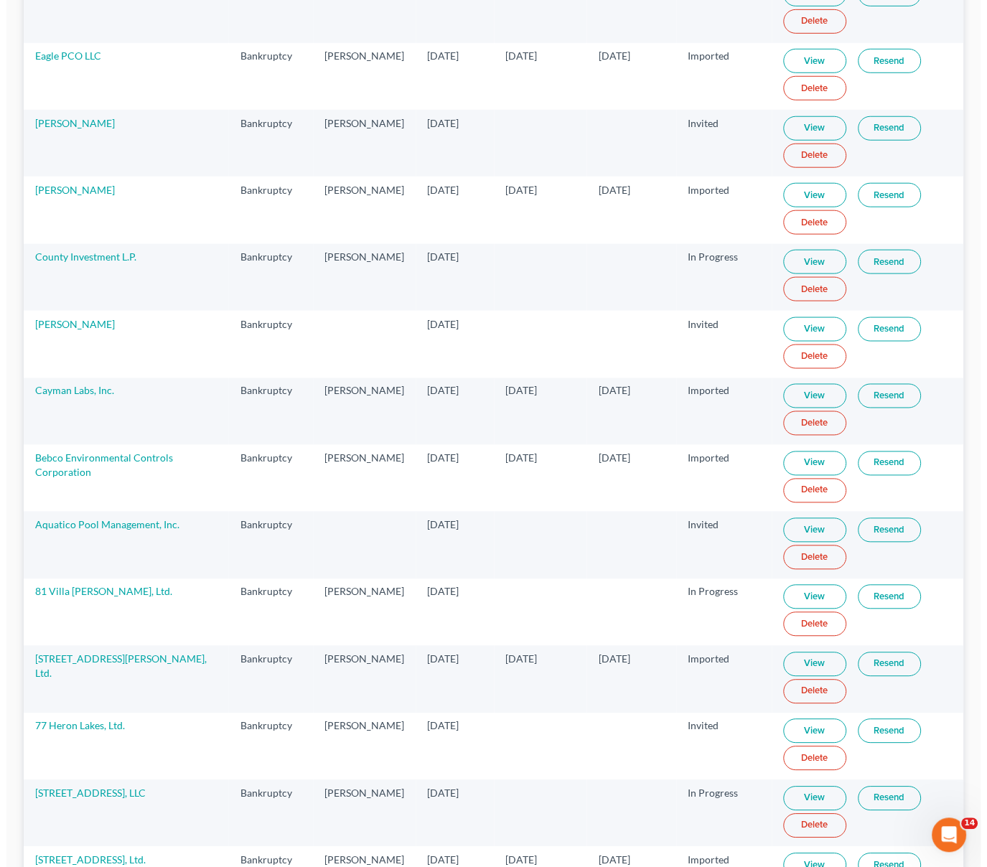
scroll to position [2901, 0]
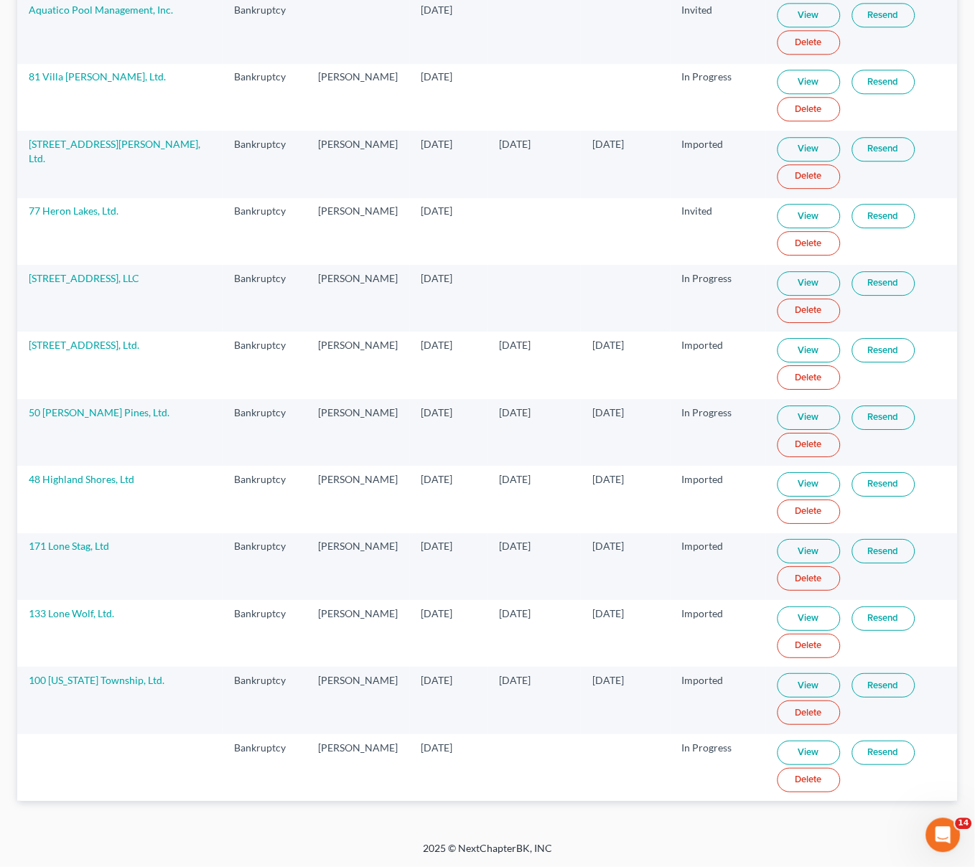
click at [808, 778] on link "Delete" at bounding box center [808, 780] width 63 height 24
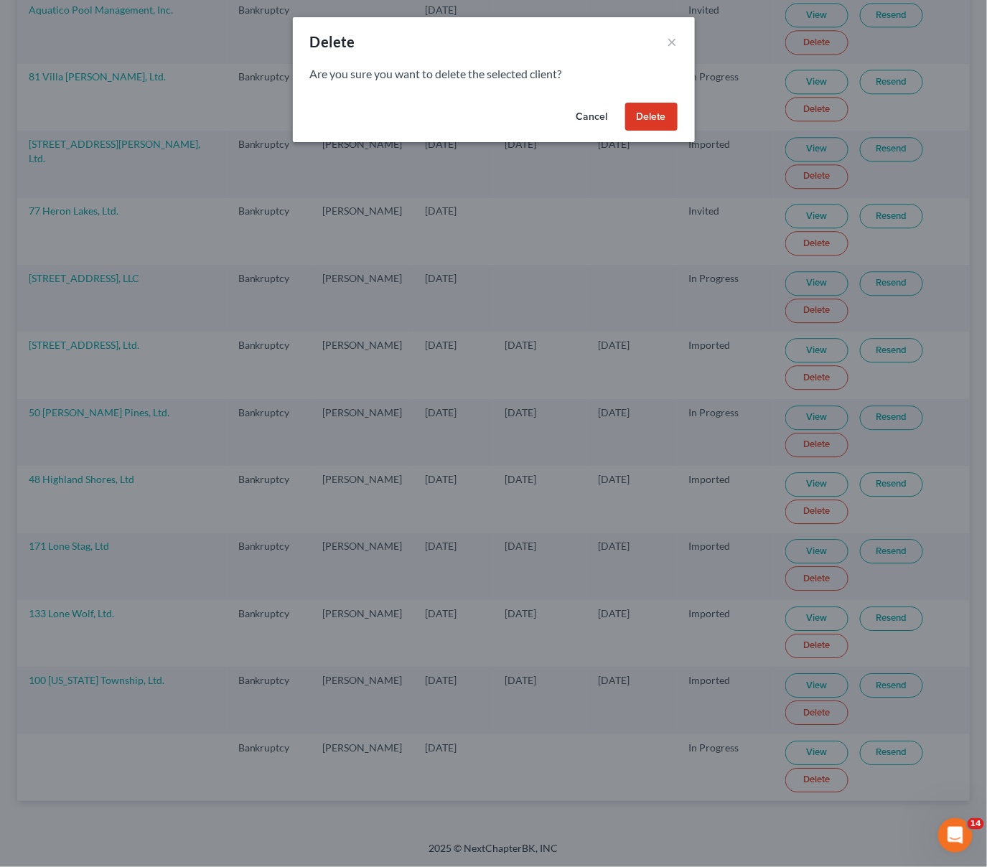
click at [649, 119] on button "Delete" at bounding box center [651, 117] width 52 height 29
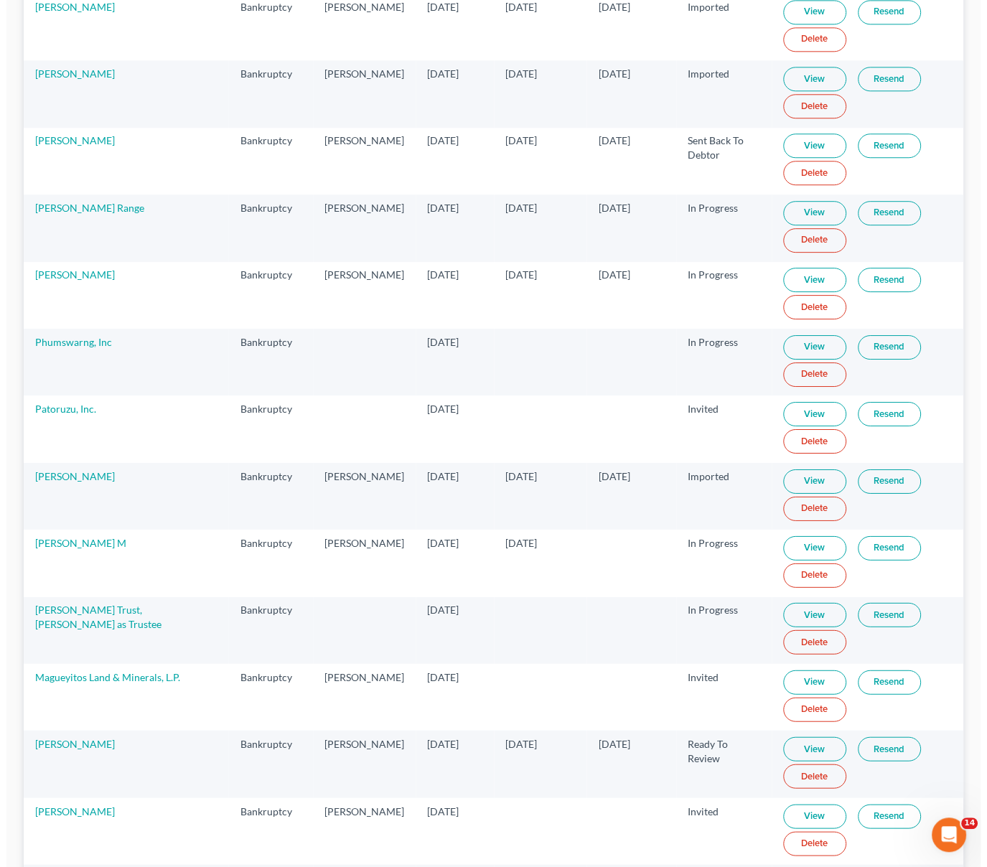
scroll to position [0, 0]
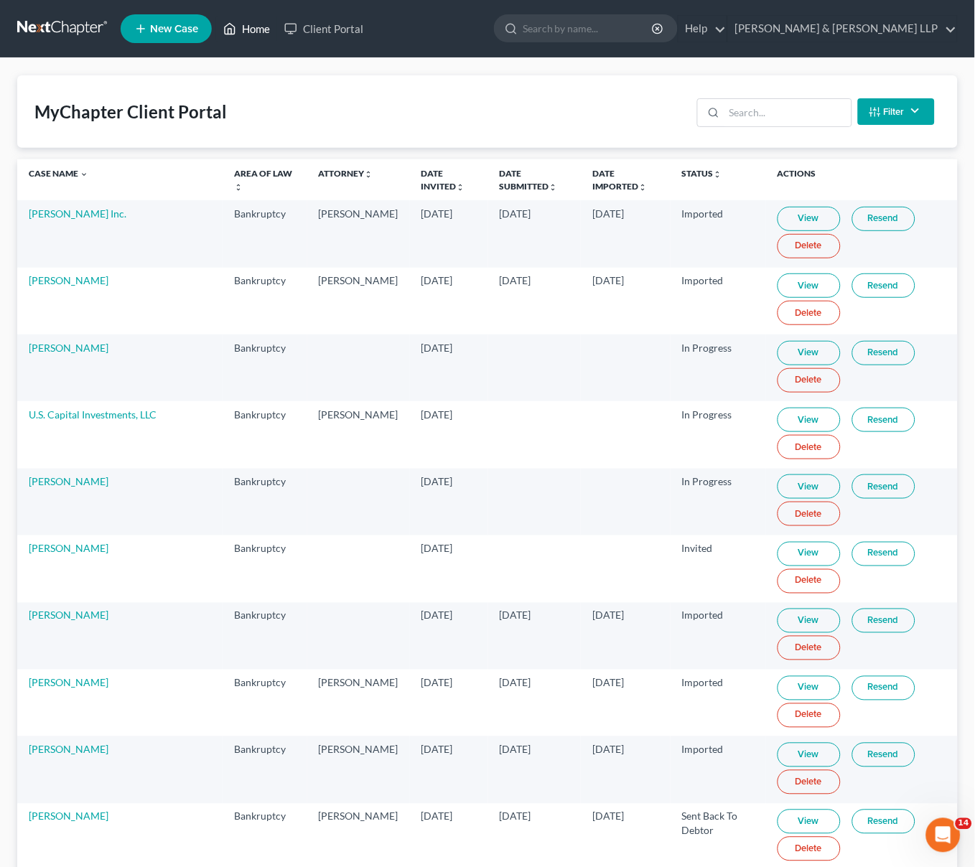
click at [256, 29] on link "Home" at bounding box center [246, 29] width 61 height 26
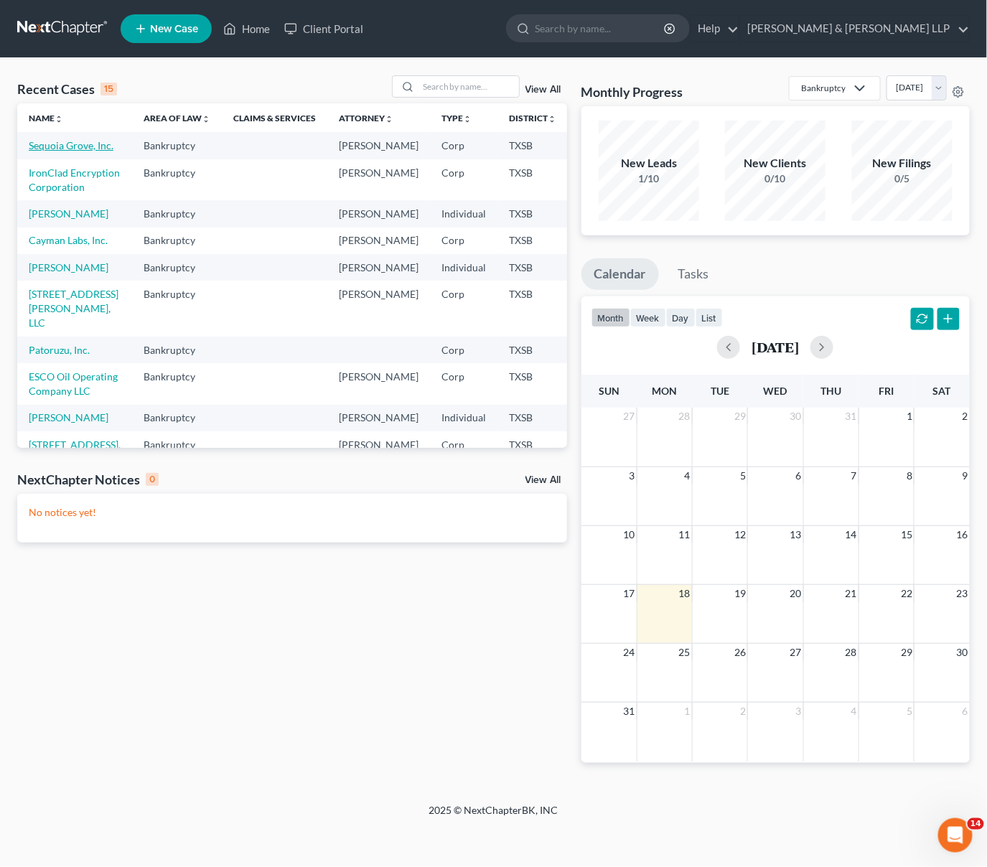
click at [51, 144] on link "Sequoia Grove, Inc." at bounding box center [71, 145] width 85 height 12
select select "10"
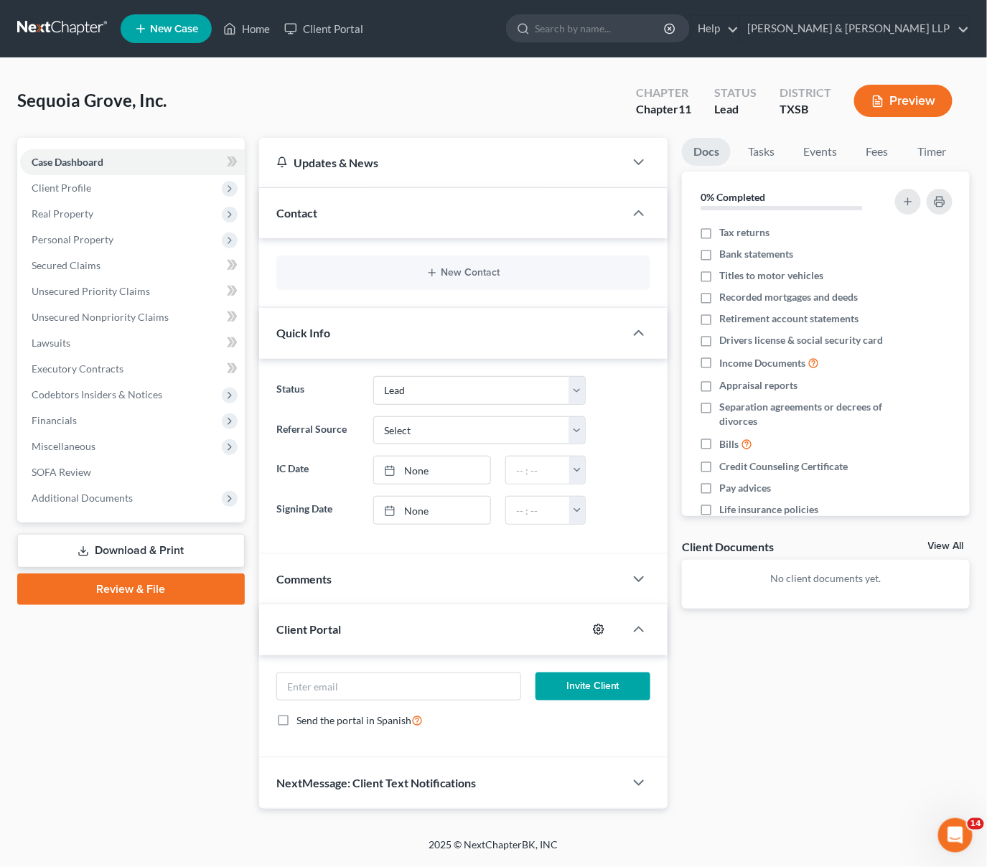
click at [597, 632] on icon "button" at bounding box center [598, 629] width 11 height 11
select select "1"
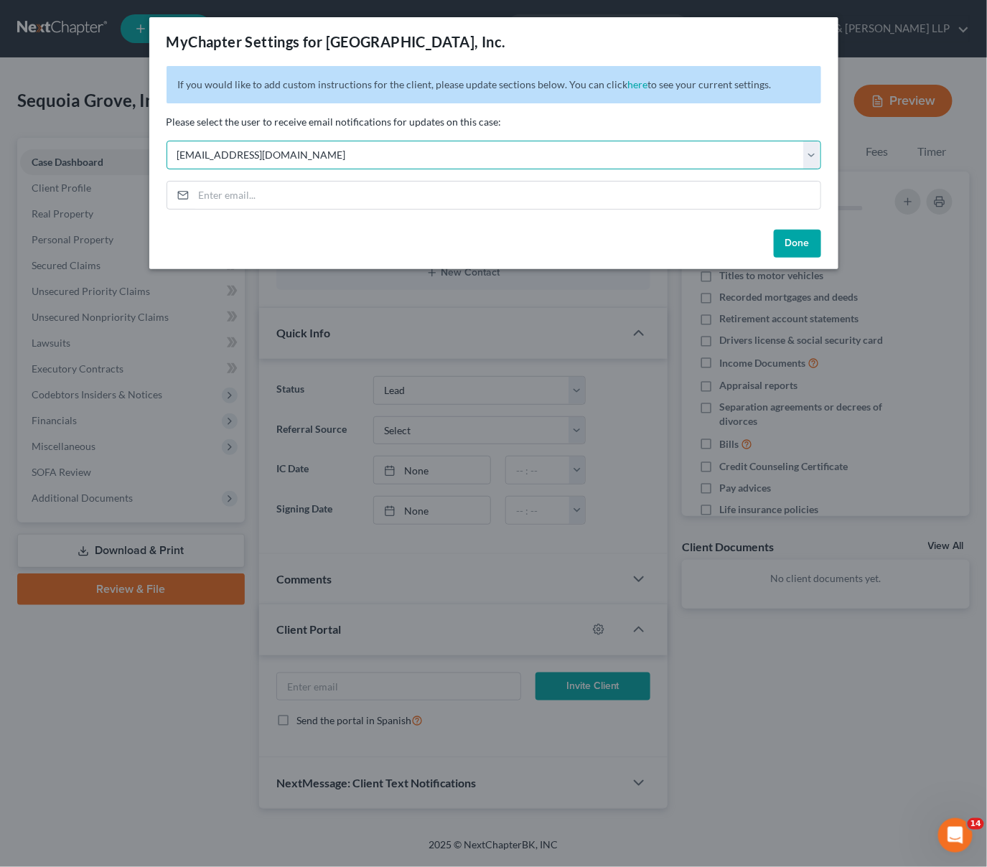
click at [811, 146] on select "Select [EMAIL_ADDRESS][DOMAIN_NAME] [EMAIL_ADDRESS][DOMAIN_NAME]" at bounding box center [494, 155] width 655 height 29
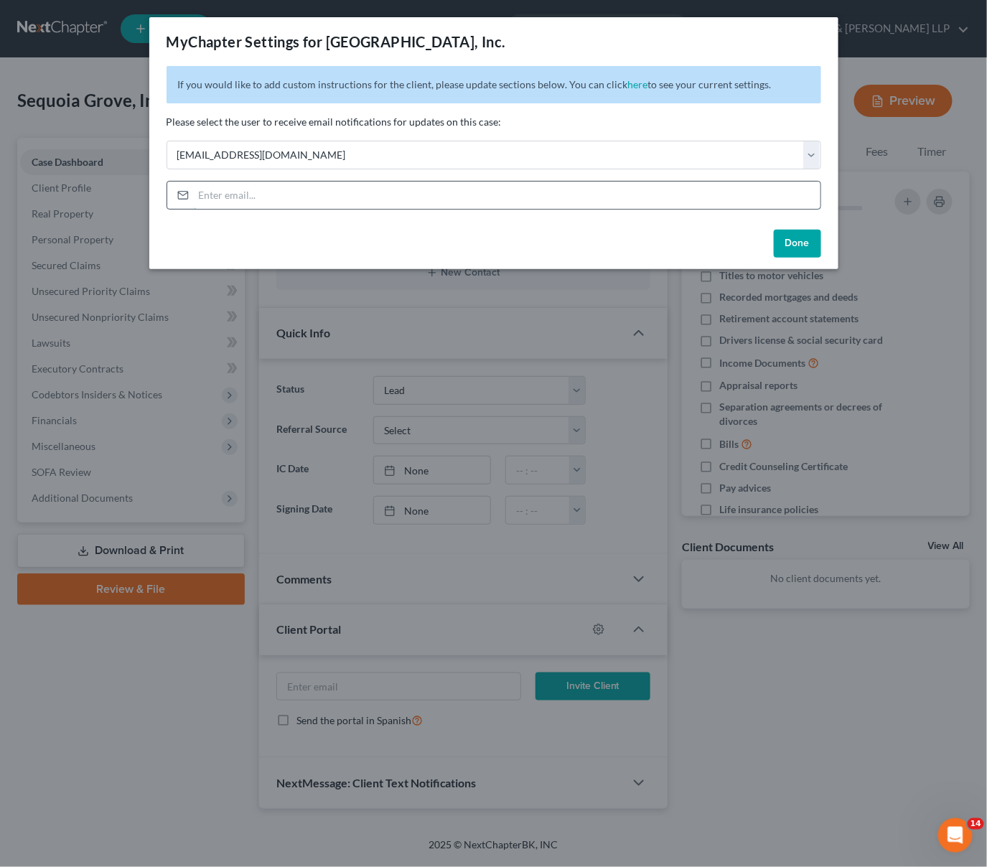
click at [670, 200] on input "email" at bounding box center [507, 195] width 627 height 27
click at [583, 248] on div "Done" at bounding box center [493, 247] width 689 height 46
click at [804, 243] on button "Done" at bounding box center [797, 244] width 47 height 29
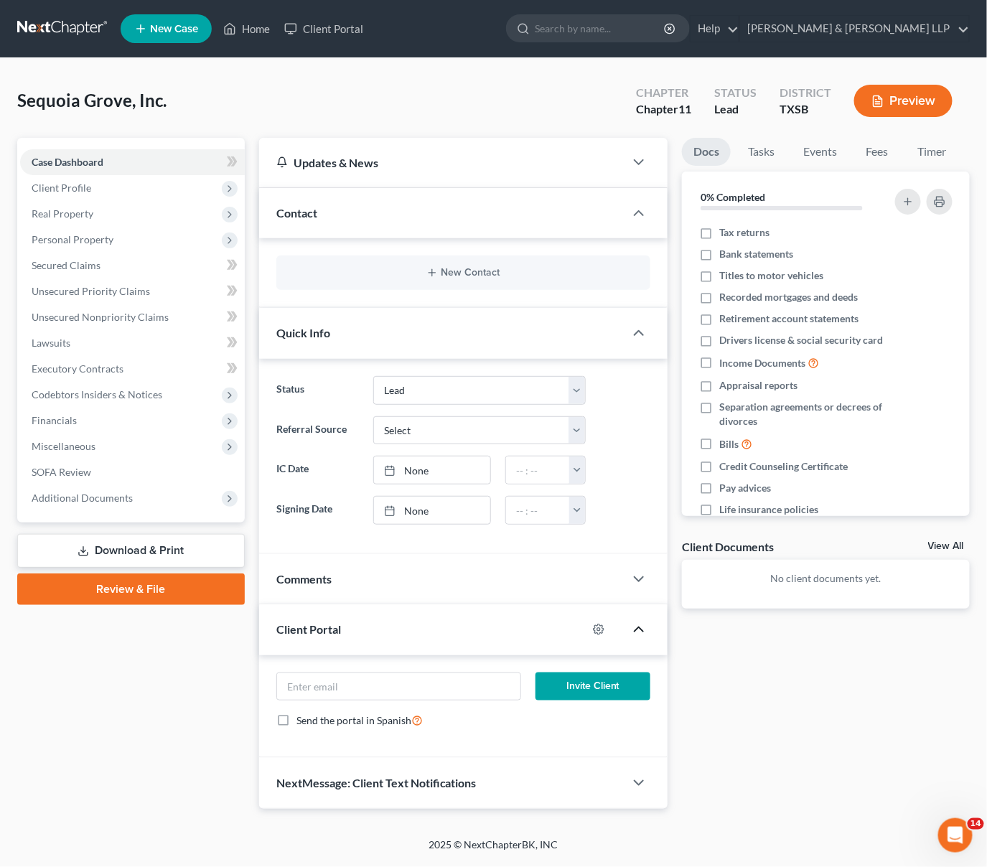
click at [635, 632] on polyline "button" at bounding box center [639, 629] width 9 height 4
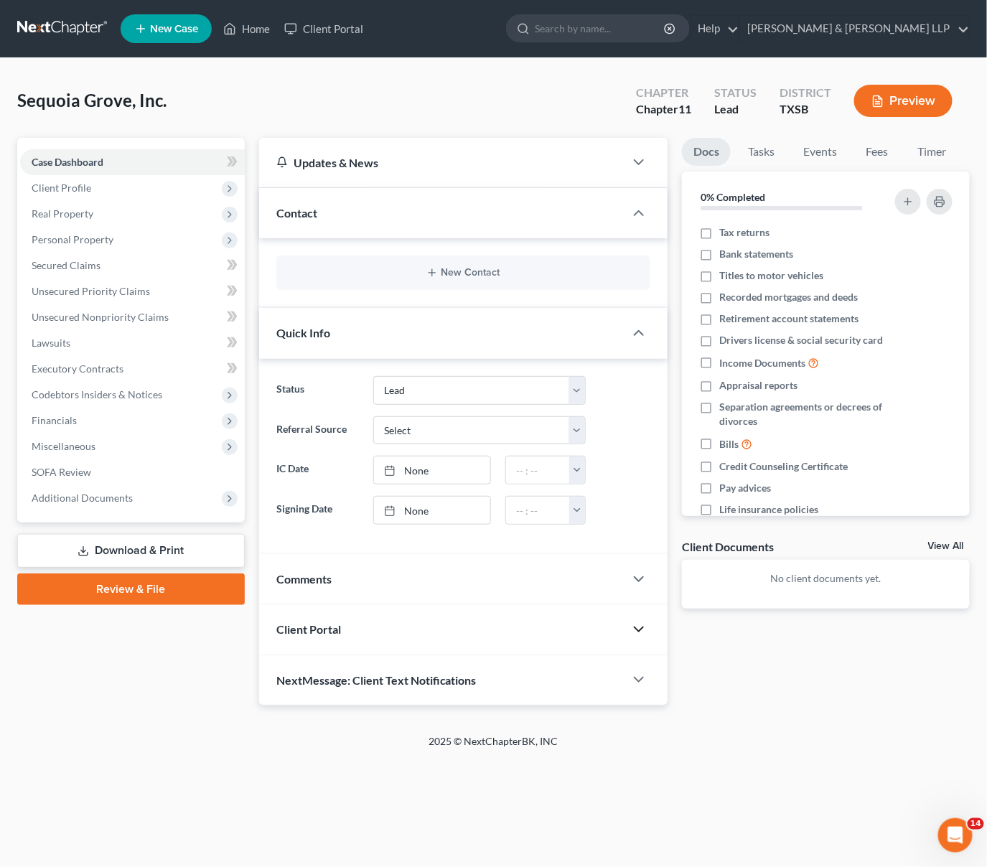
click at [635, 632] on icon "button" at bounding box center [638, 629] width 17 height 17
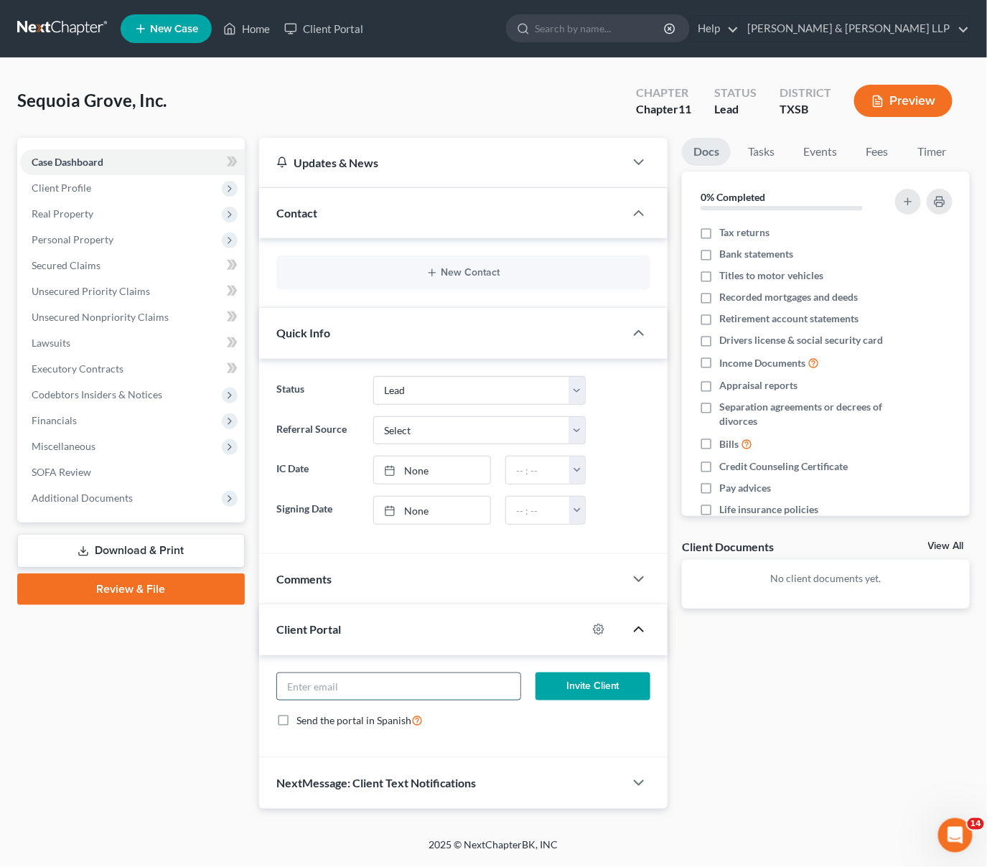
click at [447, 686] on input "email" at bounding box center [398, 686] width 243 height 27
paste input "[PERSON_NAME][EMAIL_ADDRESS][DOMAIN_NAME]"
type input "[PERSON_NAME][EMAIL_ADDRESS][DOMAIN_NAME]"
click at [225, 187] on icon at bounding box center [229, 188] width 11 height 11
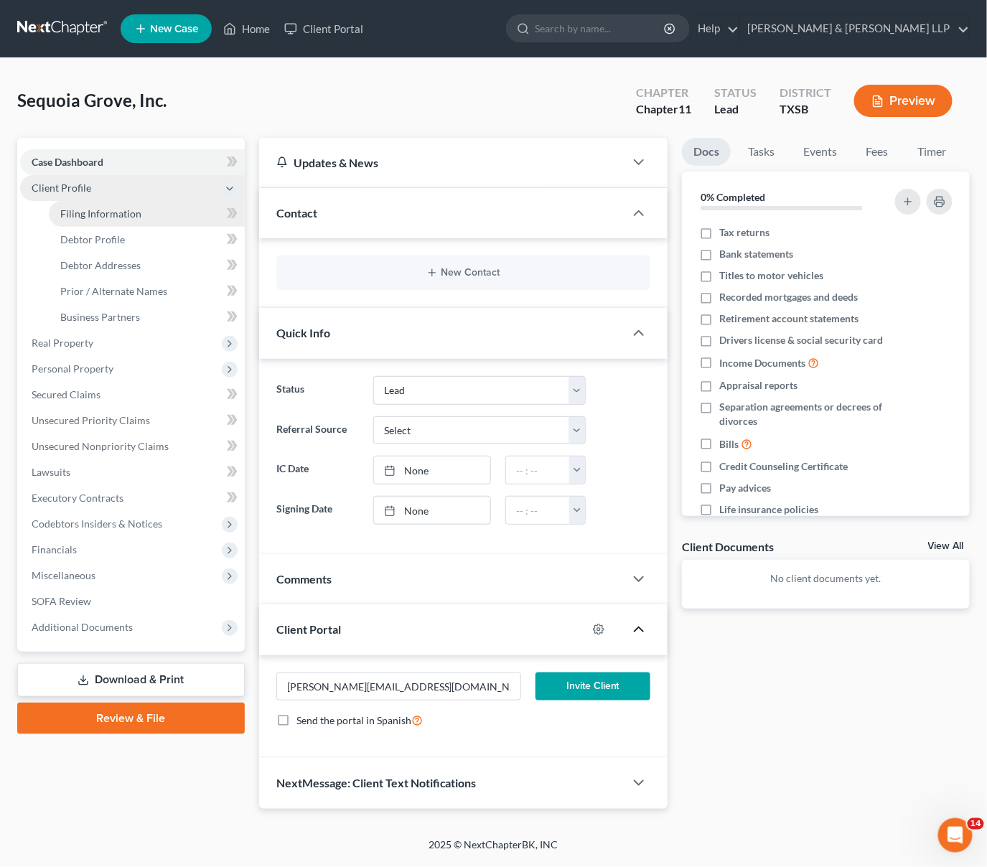
click at [191, 213] on link "Filing Information" at bounding box center [147, 214] width 196 height 26
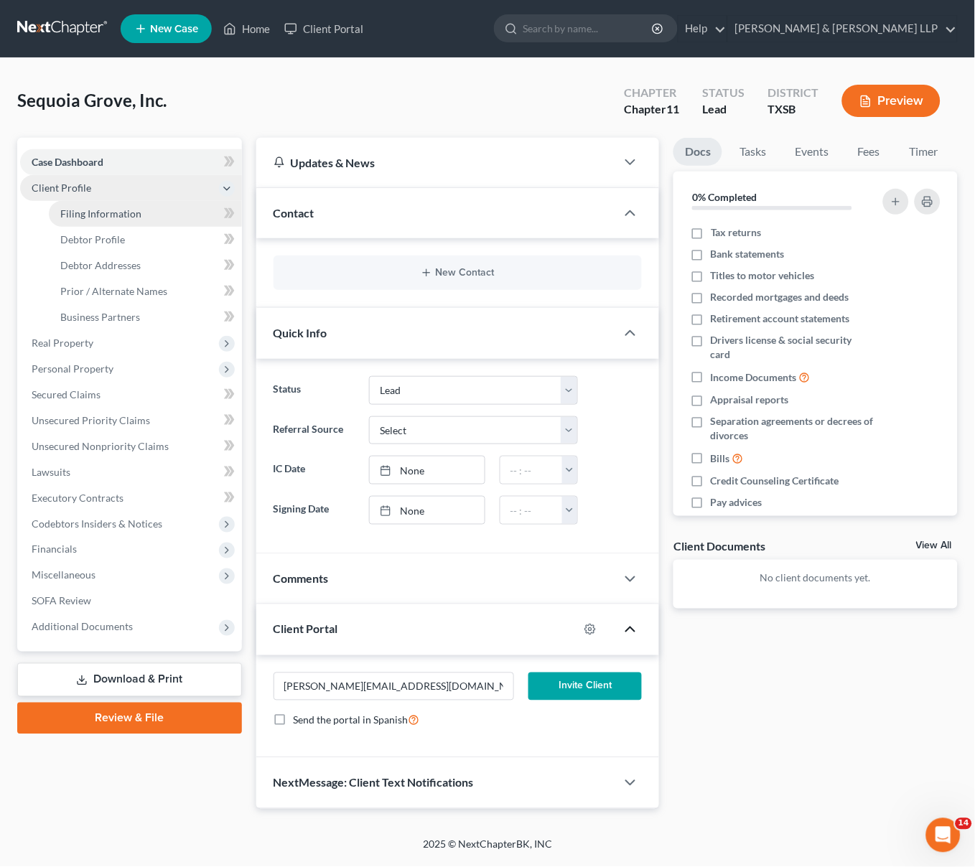
select select "3"
select select "1"
select select "79"
select select "0"
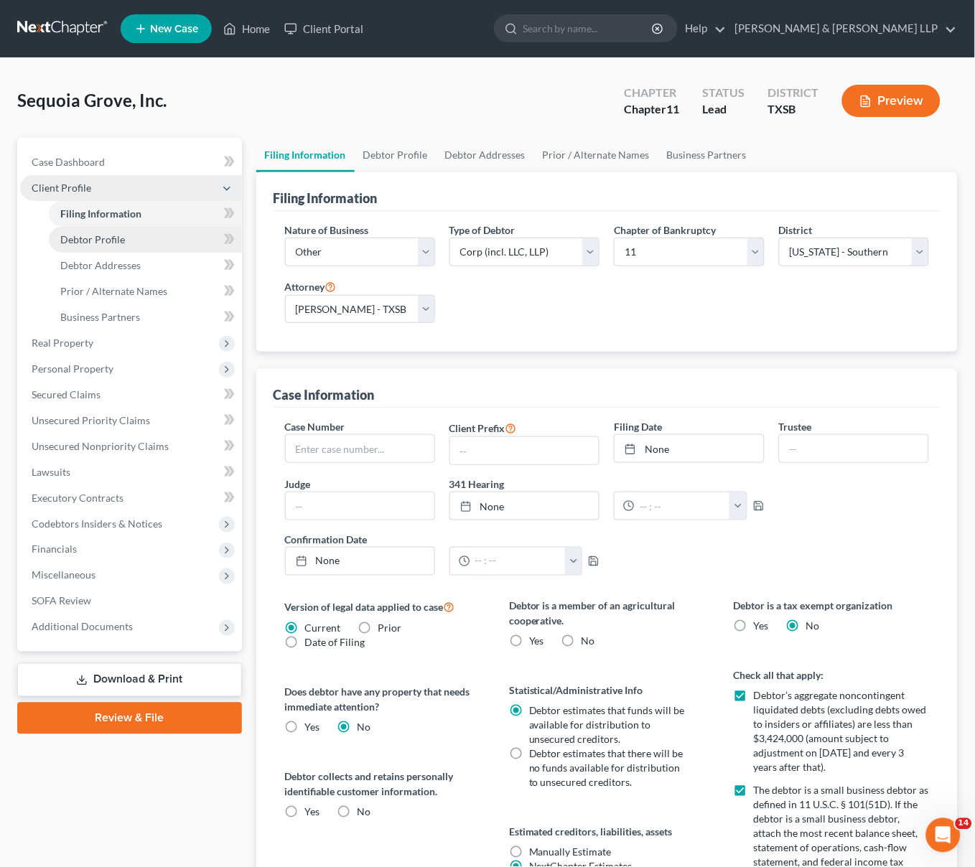
click at [184, 240] on link "Debtor Profile" at bounding box center [145, 240] width 193 height 26
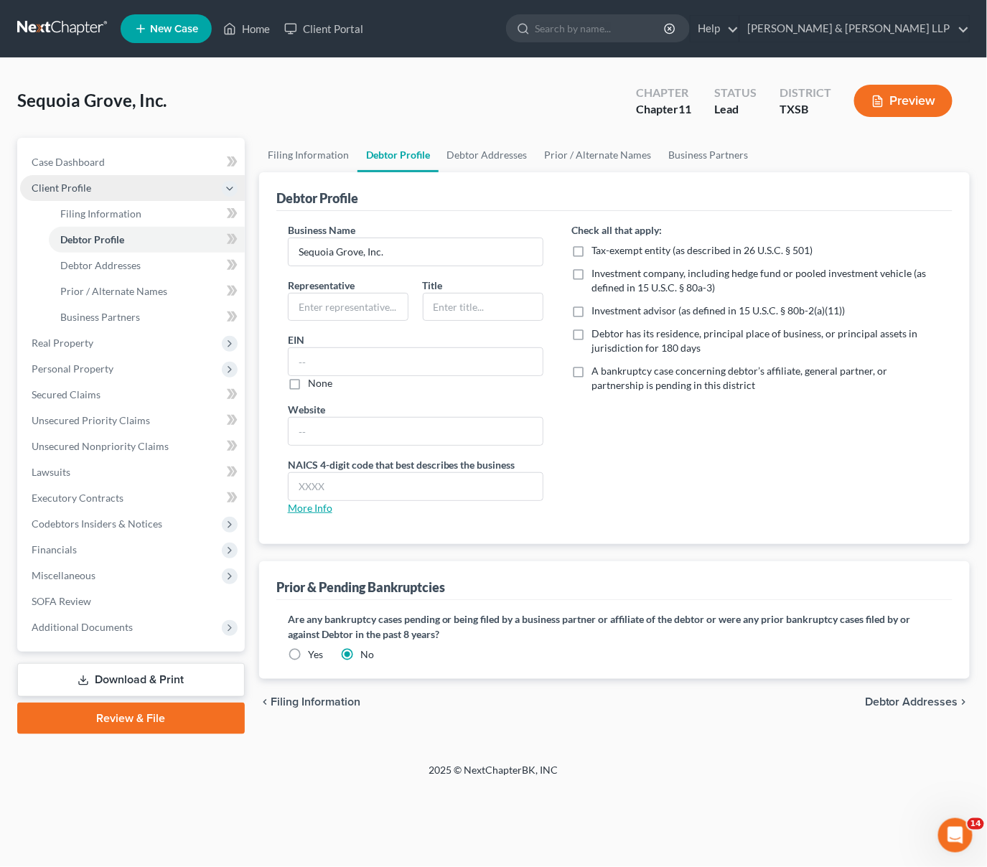
click at [317, 510] on link "More Info" at bounding box center [310, 508] width 45 height 12
click at [378, 477] on input "text" at bounding box center [416, 486] width 254 height 27
type input "2389"
click at [153, 261] on link "Debtor Addresses" at bounding box center [147, 266] width 196 height 26
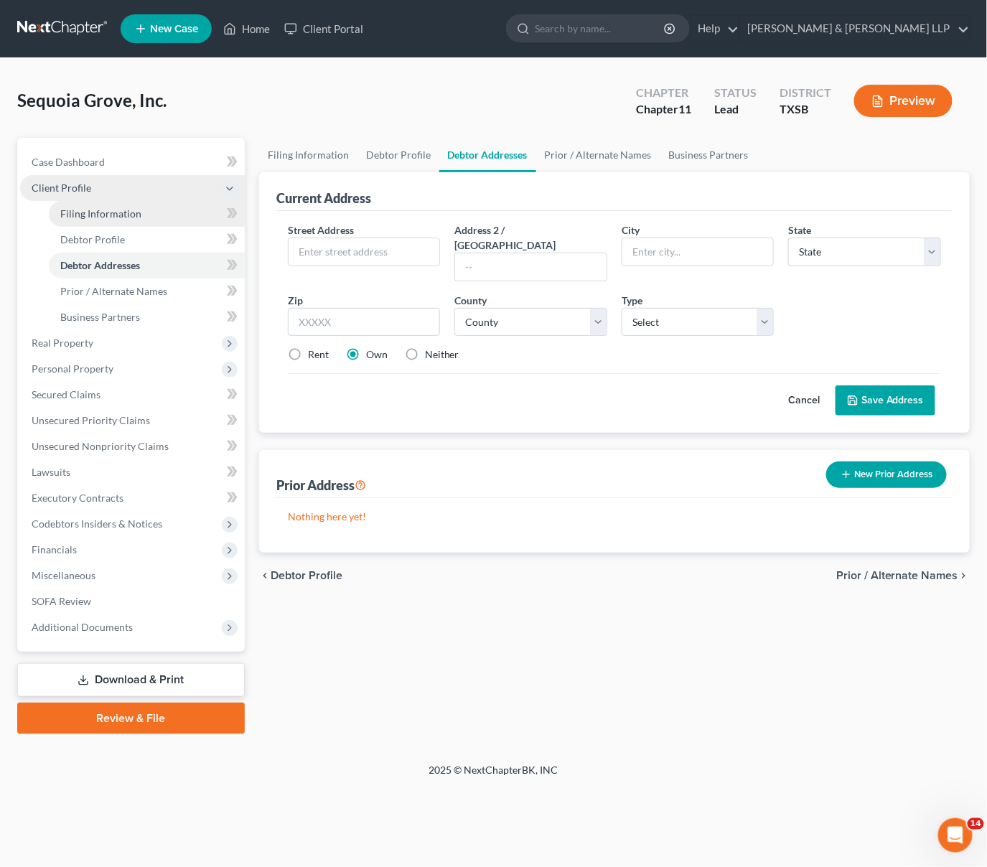
click at [128, 210] on span "Filing Information" at bounding box center [100, 213] width 81 height 12
select select "3"
select select "1"
select select "79"
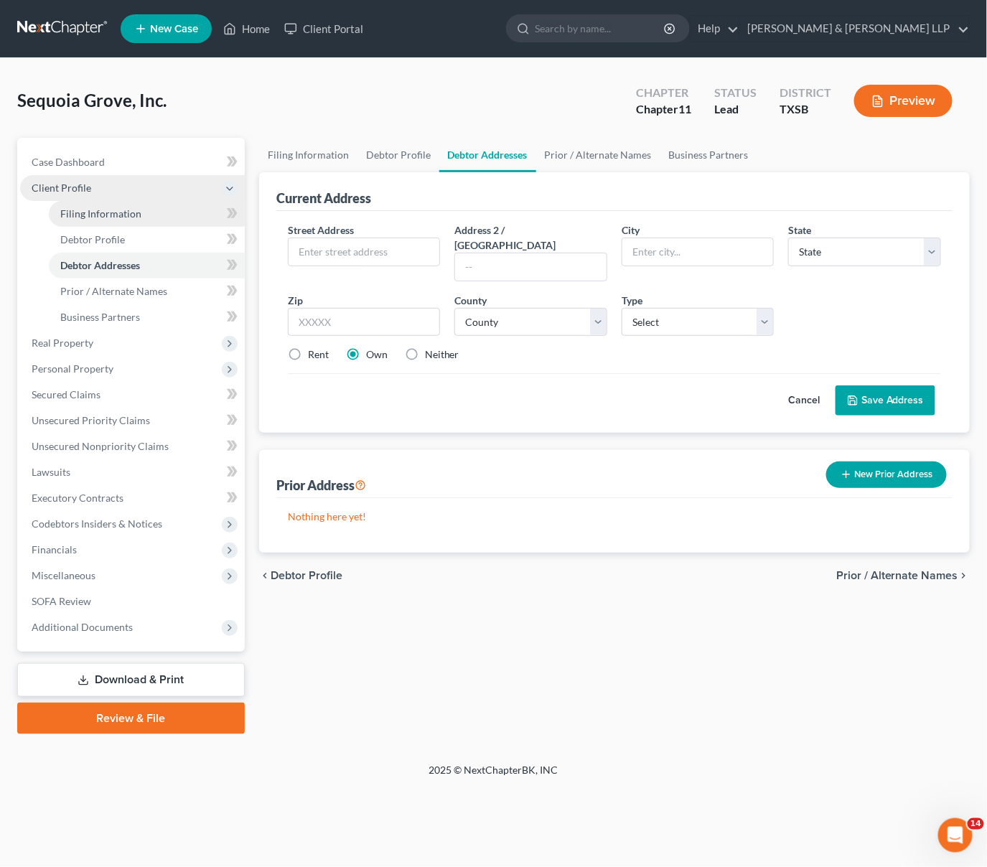
select select "0"
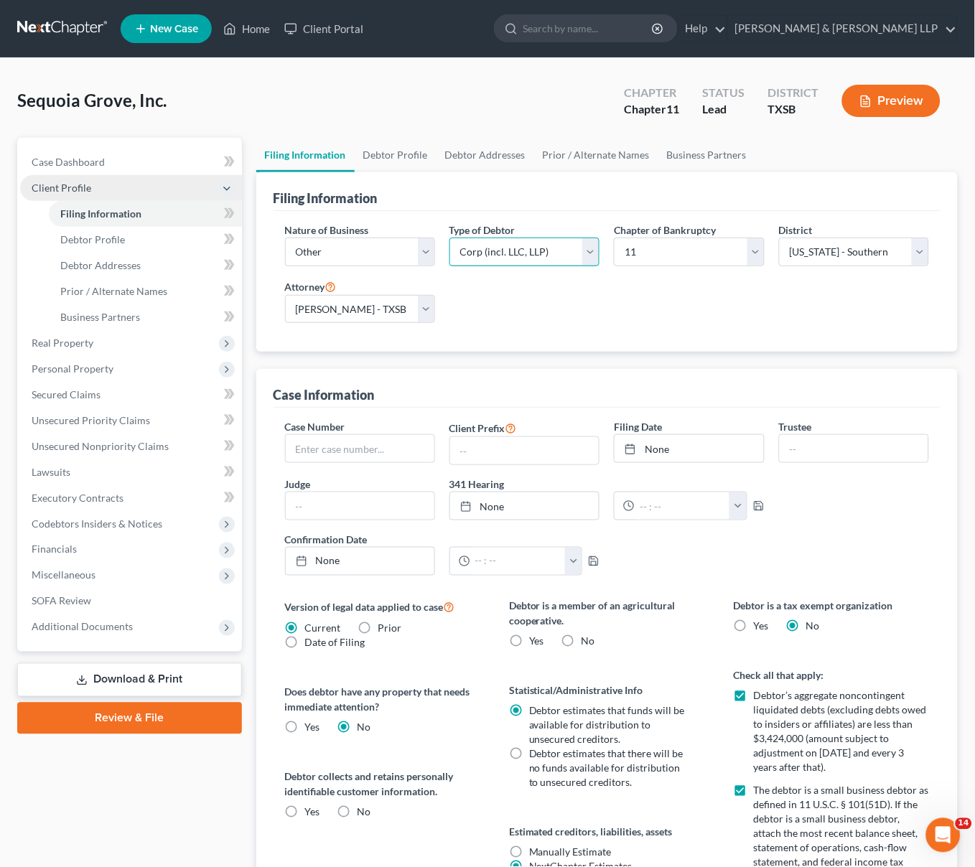
click at [595, 250] on select "Select Partnership Corp (incl. LLC, LLP) Other" at bounding box center [524, 252] width 150 height 29
click at [449, 238] on select "Select Partnership Corp (incl. LLC, LLP) Other" at bounding box center [524, 252] width 150 height 29
click at [178, 231] on link "Debtor Profile" at bounding box center [145, 240] width 193 height 26
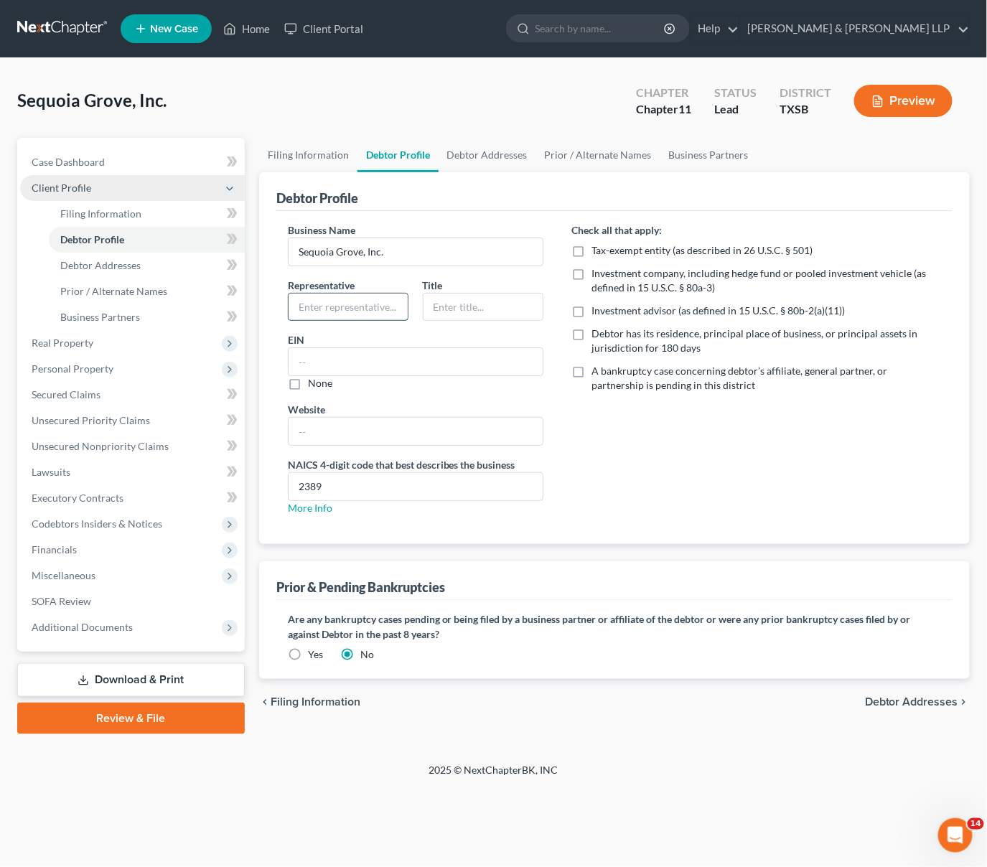
click at [387, 308] on input "text" at bounding box center [348, 307] width 119 height 27
type input "[PERSON_NAME]"
type input "President & CEO"
click at [592, 334] on label "Debtor has its residence, principal place of business, or principal assets in j…" at bounding box center [766, 341] width 349 height 29
click at [598, 334] on input "Debtor has its residence, principal place of business, or principal assets in j…" at bounding box center [602, 331] width 9 height 9
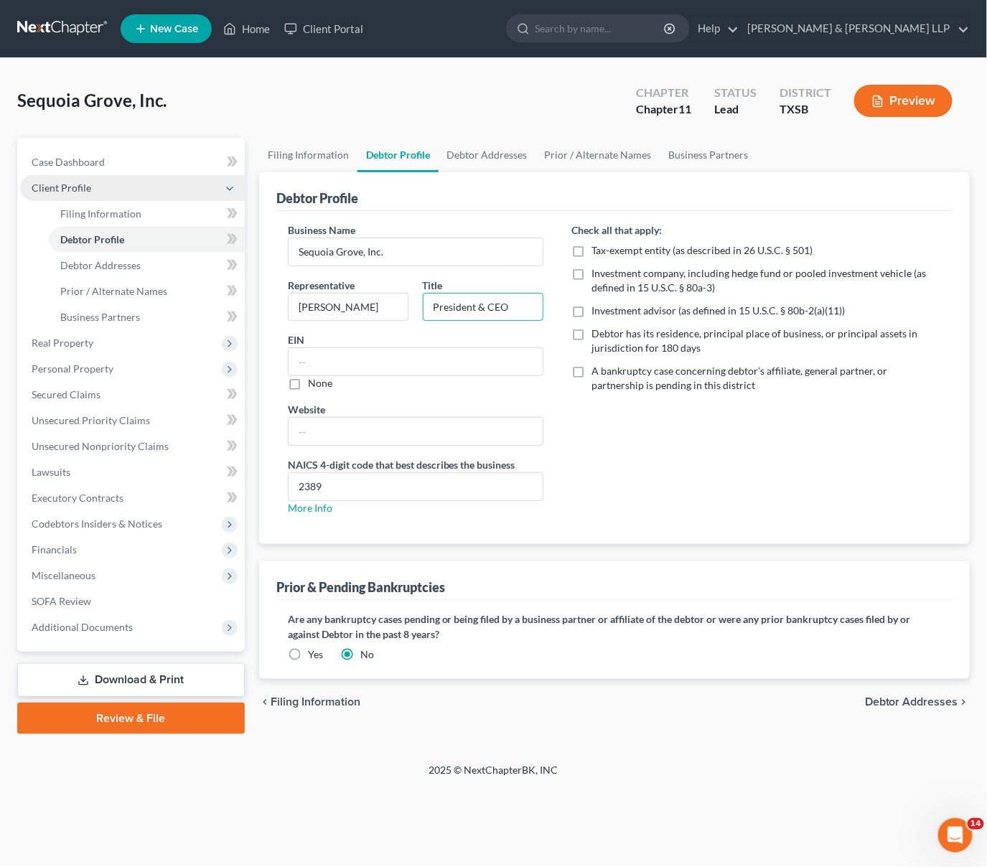
checkbox input "true"
click at [80, 162] on span "Case Dashboard" at bounding box center [68, 162] width 73 height 12
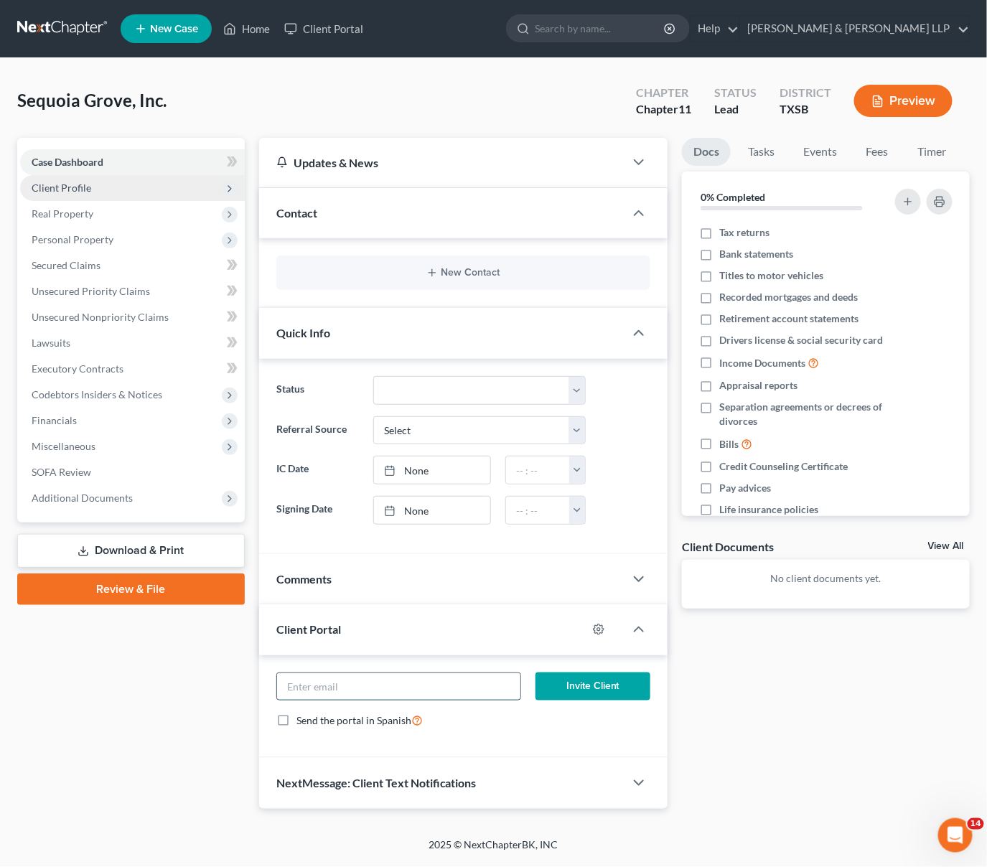
click at [457, 686] on input "email" at bounding box center [398, 686] width 243 height 27
paste input "[PERSON_NAME][EMAIL_ADDRESS][DOMAIN_NAME]"
type input "[PERSON_NAME][EMAIL_ADDRESS][DOMAIN_NAME]"
click at [564, 693] on button "Invite Client" at bounding box center [593, 687] width 115 height 29
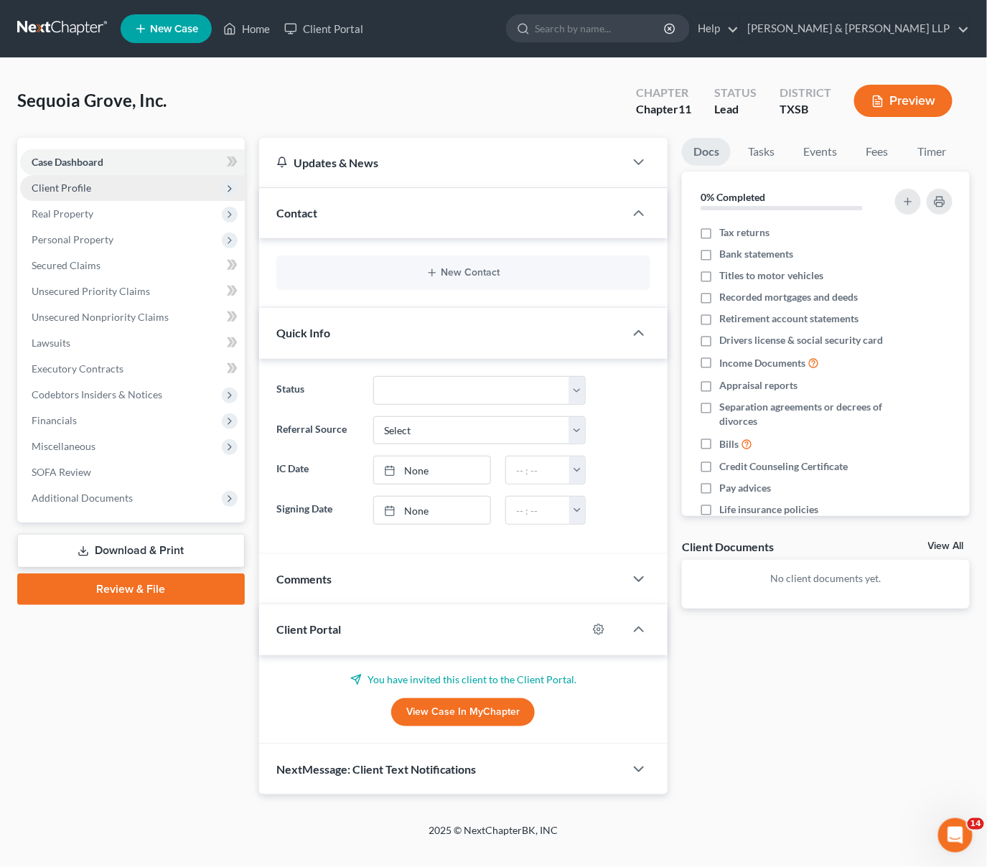
click at [429, 708] on link "View Case in MyChapter" at bounding box center [463, 712] width 144 height 29
